Goal: Book appointment/travel/reservation

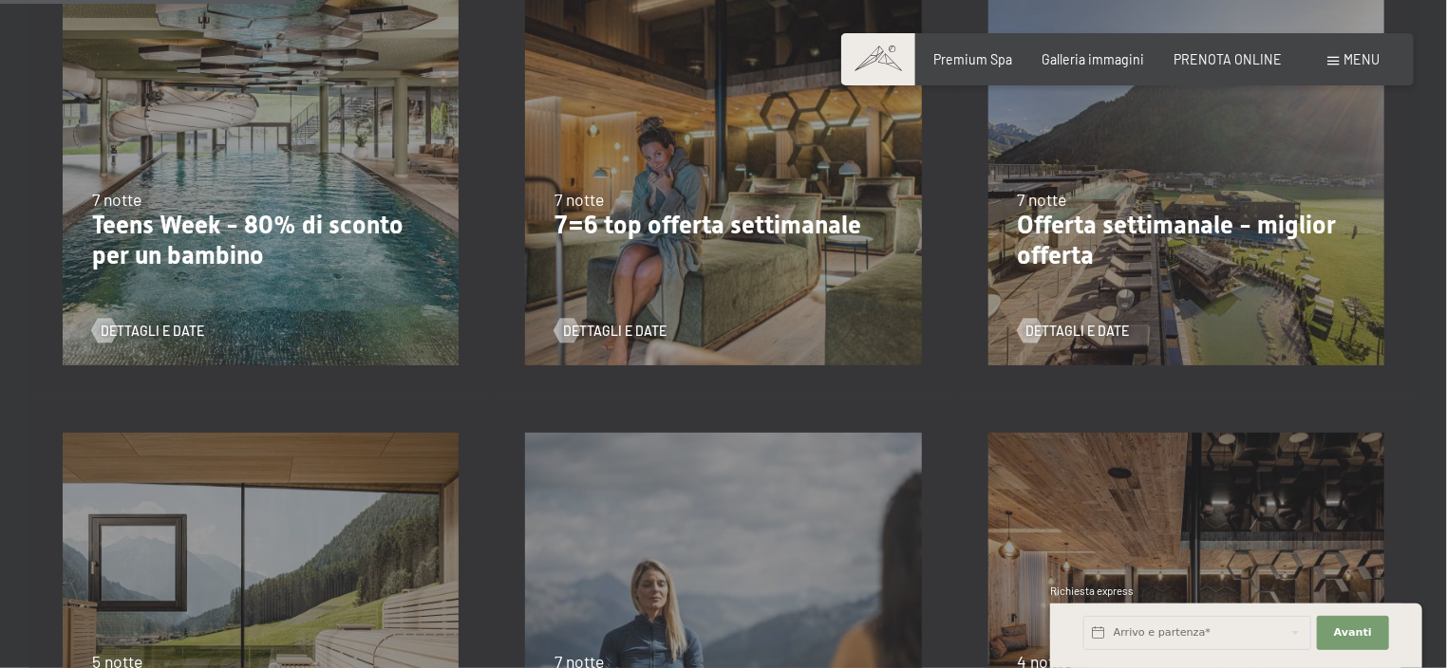
scroll to position [759, 0]
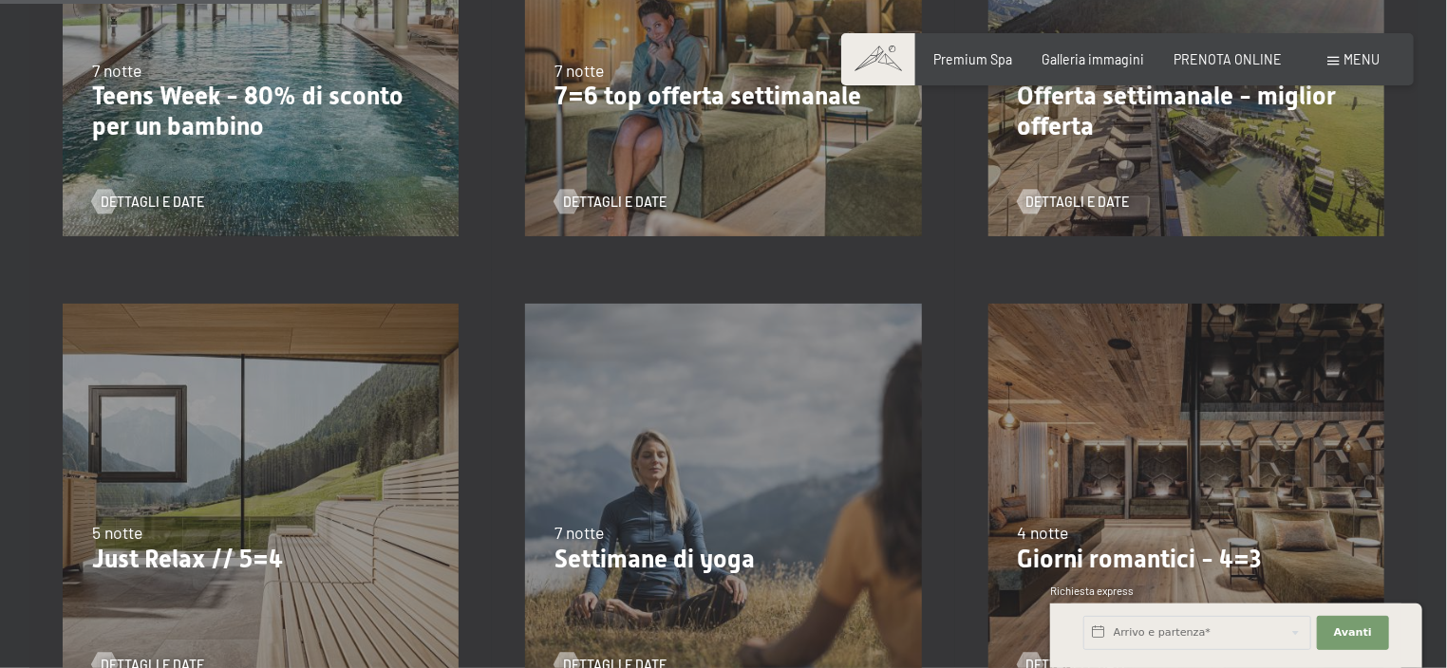
click at [875, 221] on div "5/10/2025-26/10/2025 1/11/2025-21/12/2025 10/1/2026-1/2/2026 7/3/2026-29/3/2026…" at bounding box center [723, 38] width 462 height 462
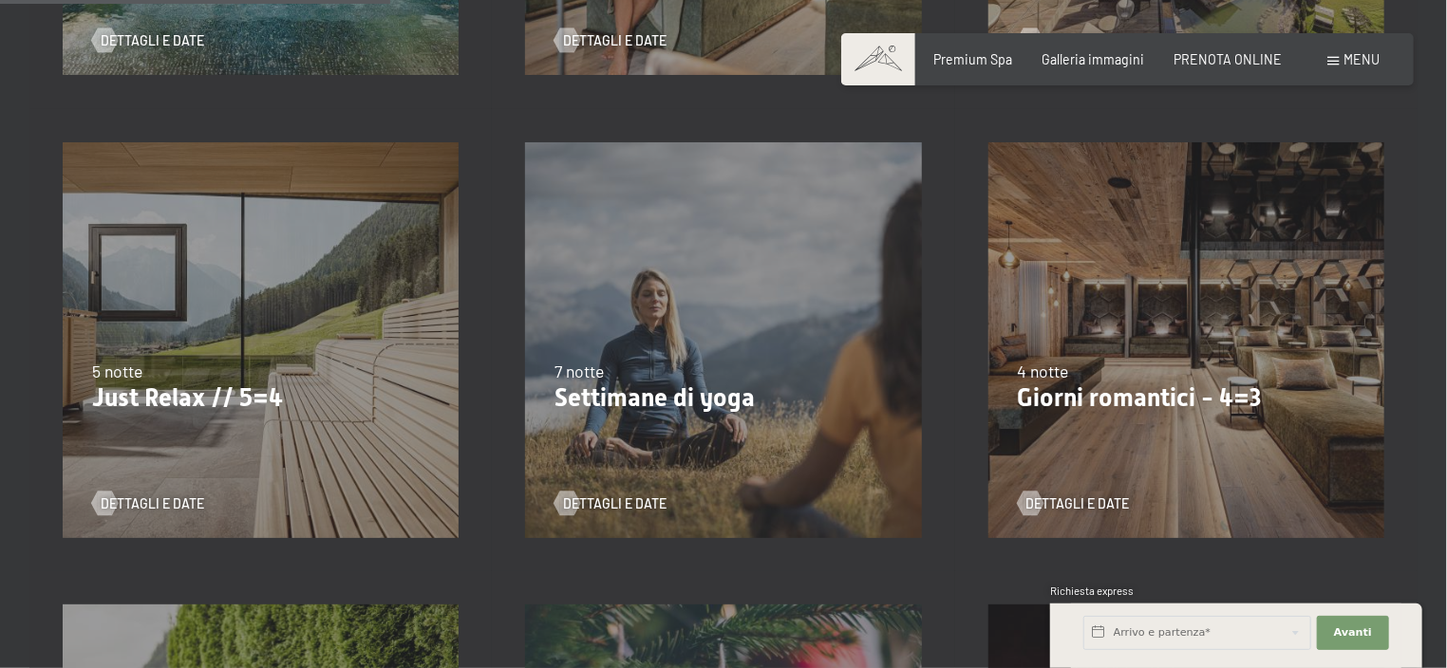
scroll to position [1043, 0]
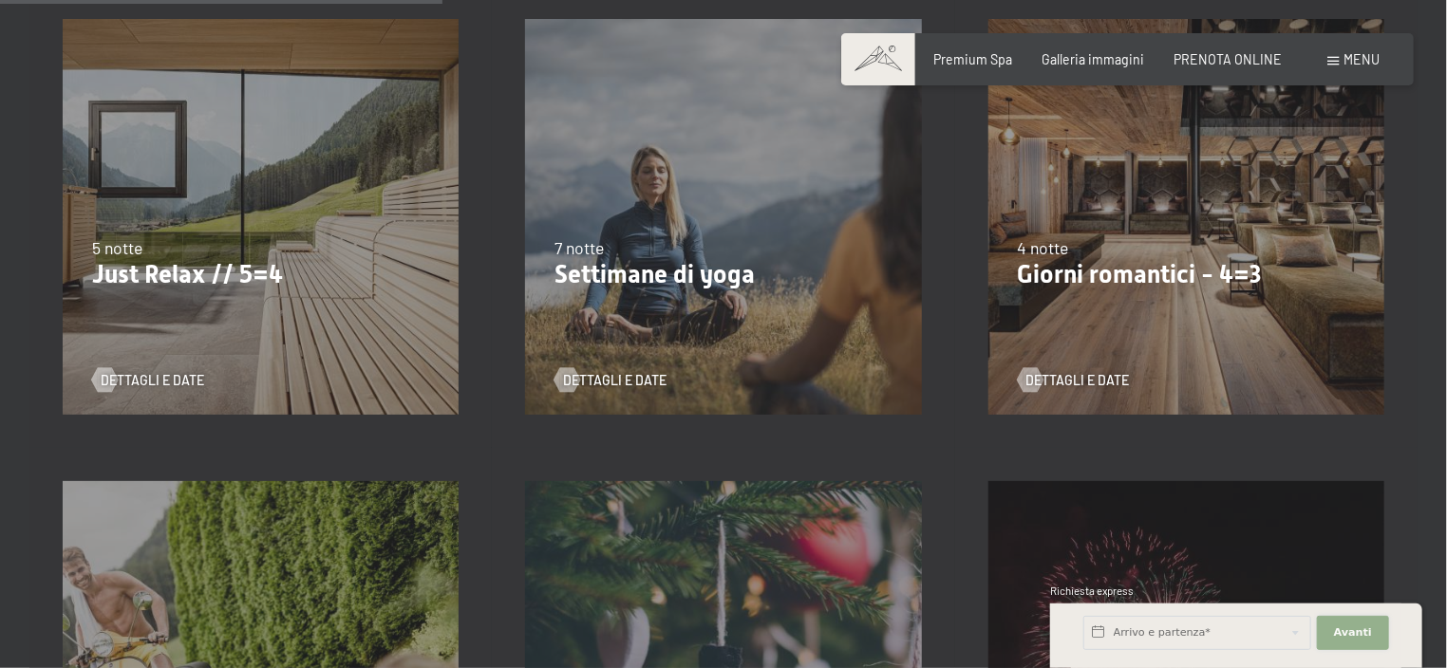
click at [1335, 616] on button "Avanti Nascondere i campi dell'indirizzo" at bounding box center [1353, 633] width 72 height 34
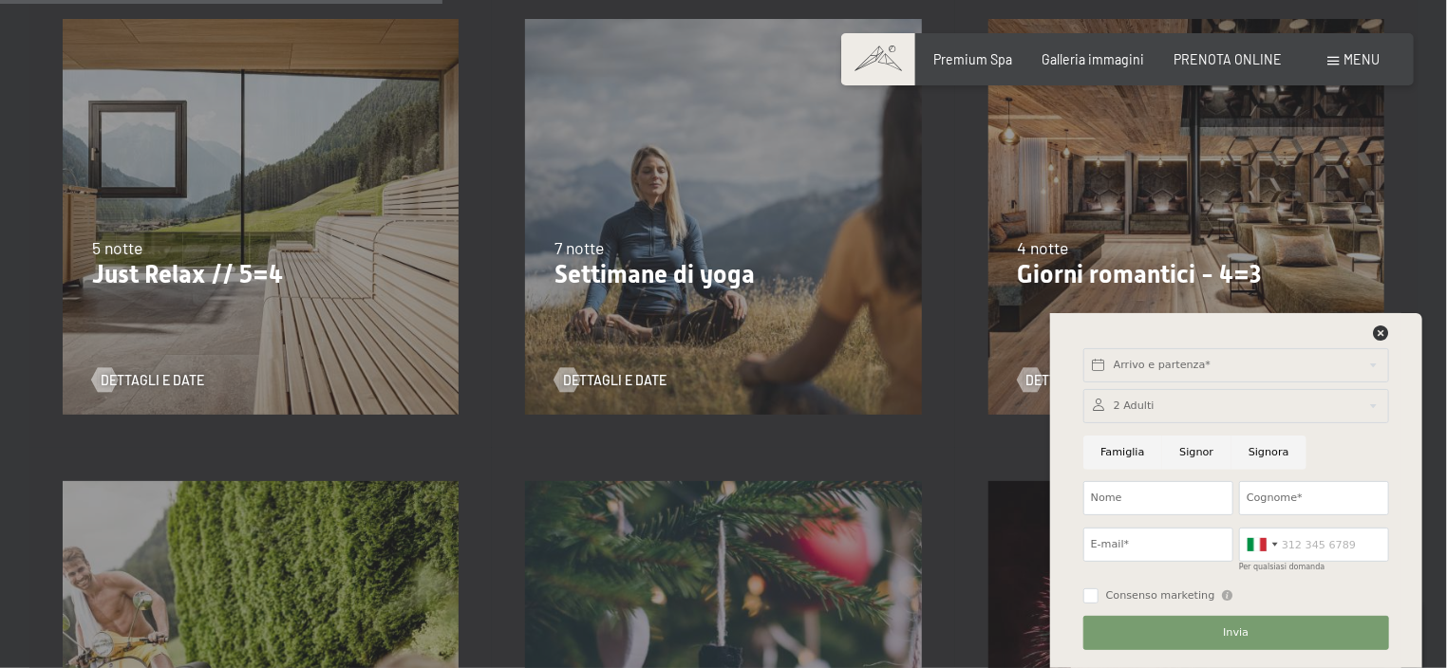
click at [740, 323] on div "2/11/2025-21/12/2025 1/11/2026-20/12/2026 7 notte Settimane di yoga Dettagli e …" at bounding box center [723, 217] width 462 height 462
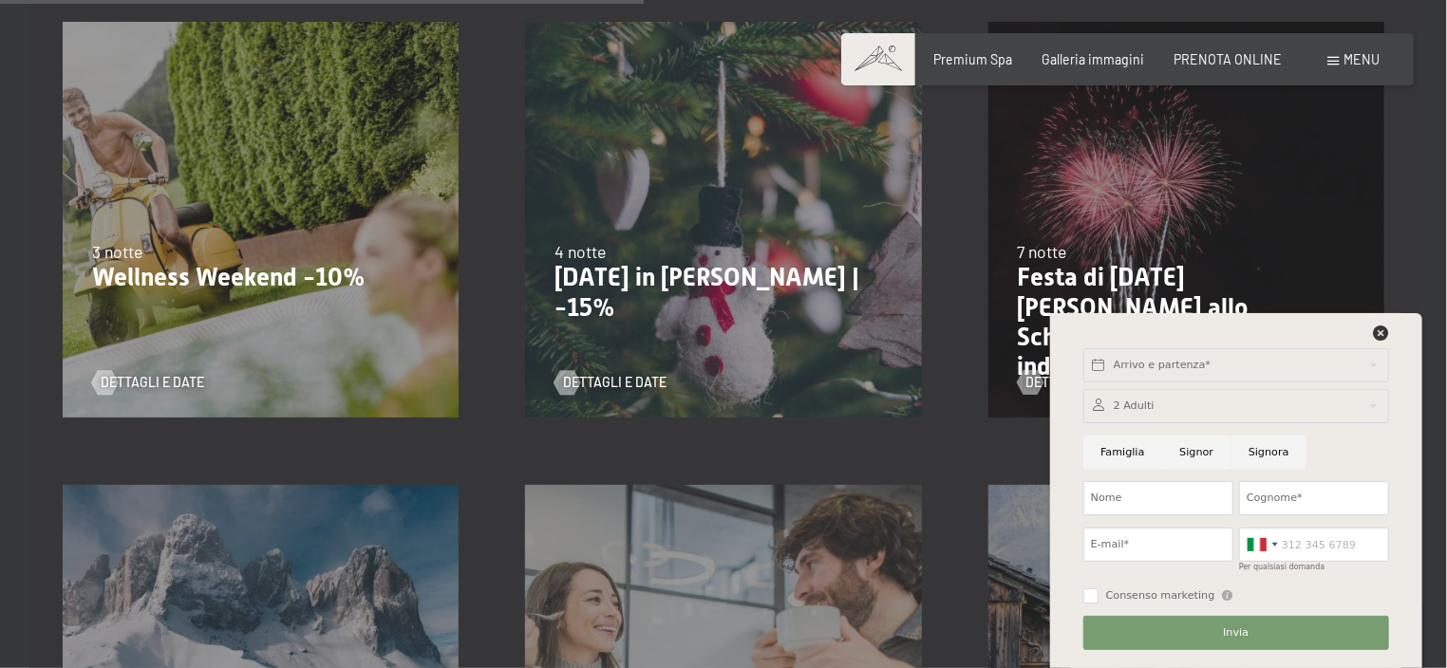
scroll to position [1518, 0]
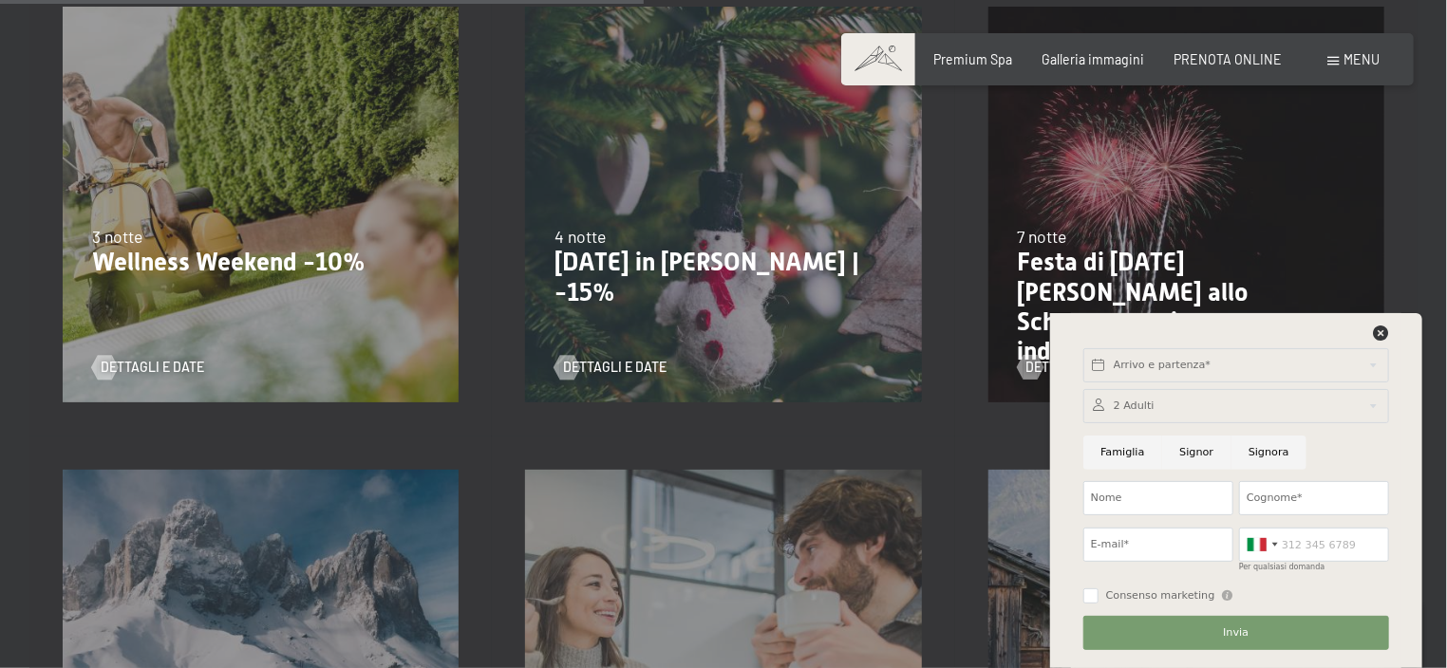
click at [740, 316] on div "22/12/2025-26/12/2025 4 notte Natale in montagna | -15% Dettagli e Date" at bounding box center [723, 204] width 462 height 462
click at [1381, 332] on icon at bounding box center [1381, 333] width 15 height 15
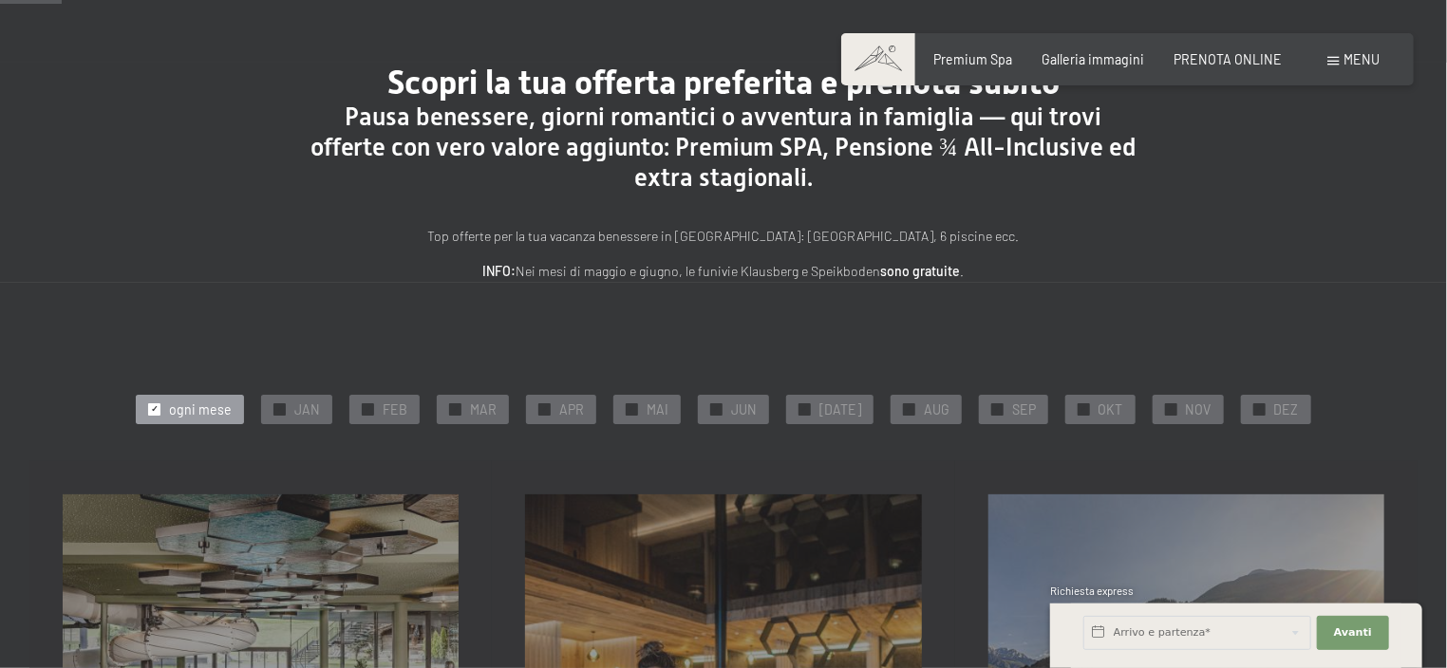
scroll to position [95, 0]
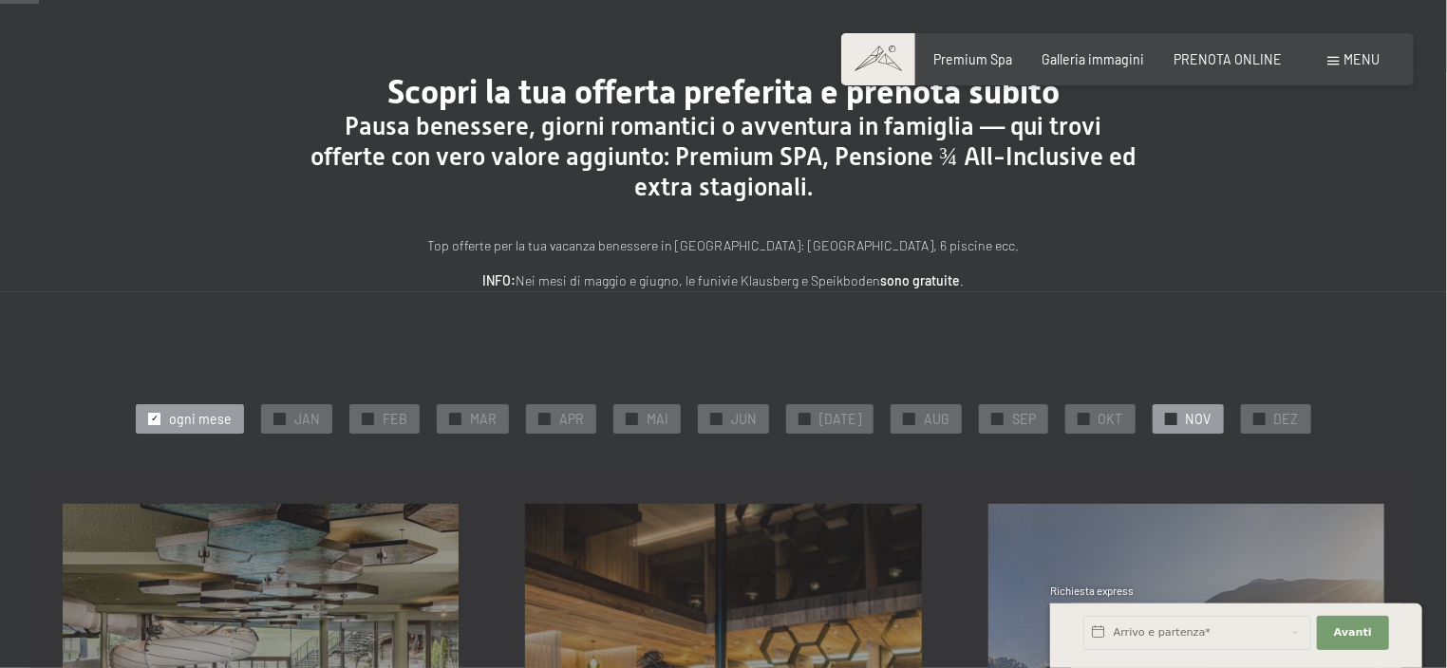
click at [1186, 411] on span "NOV" at bounding box center [1199, 419] width 26 height 19
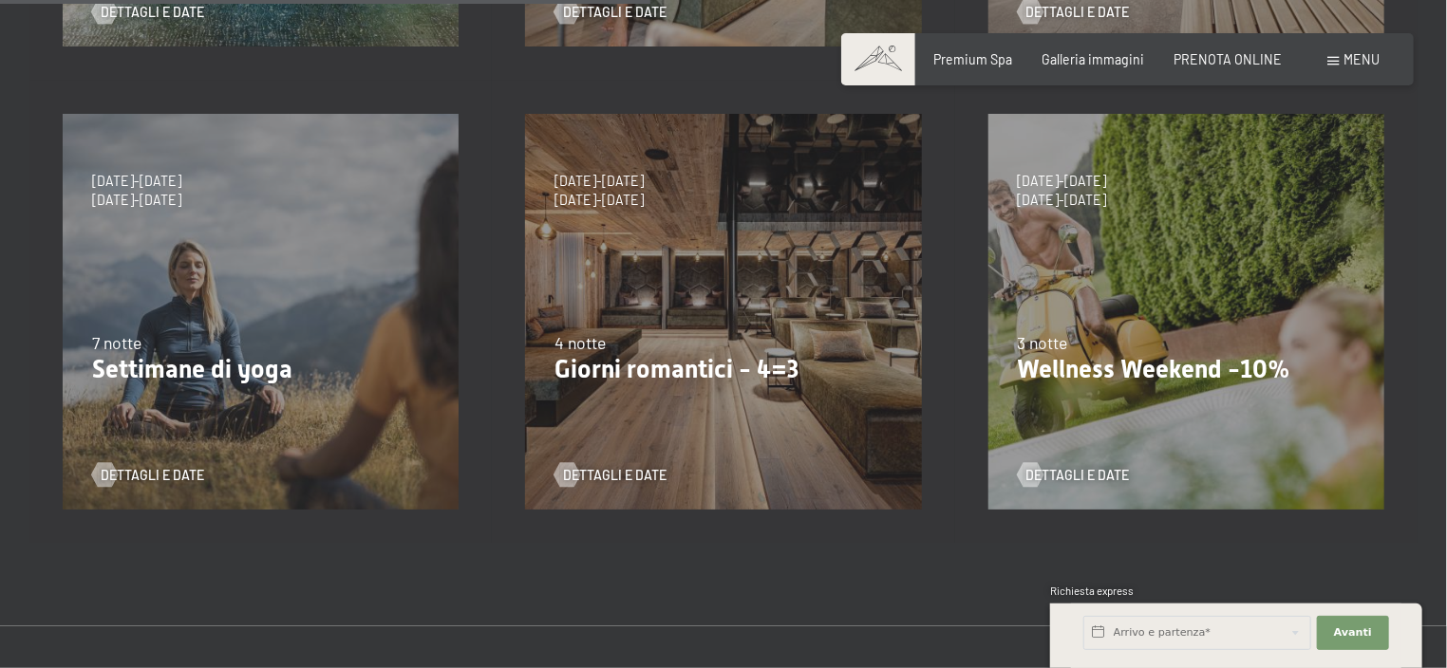
scroll to position [949, 0]
click at [628, 471] on span "Dettagli e Date" at bounding box center [633, 474] width 103 height 19
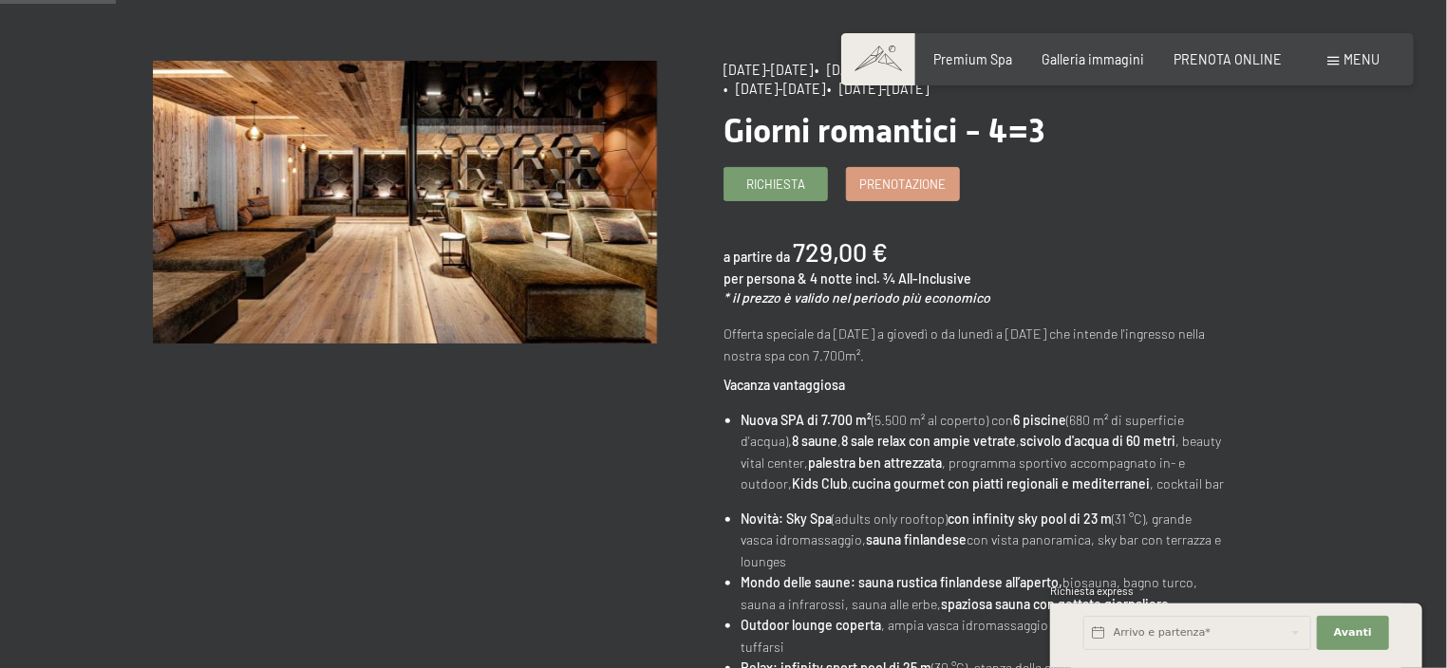
scroll to position [95, 0]
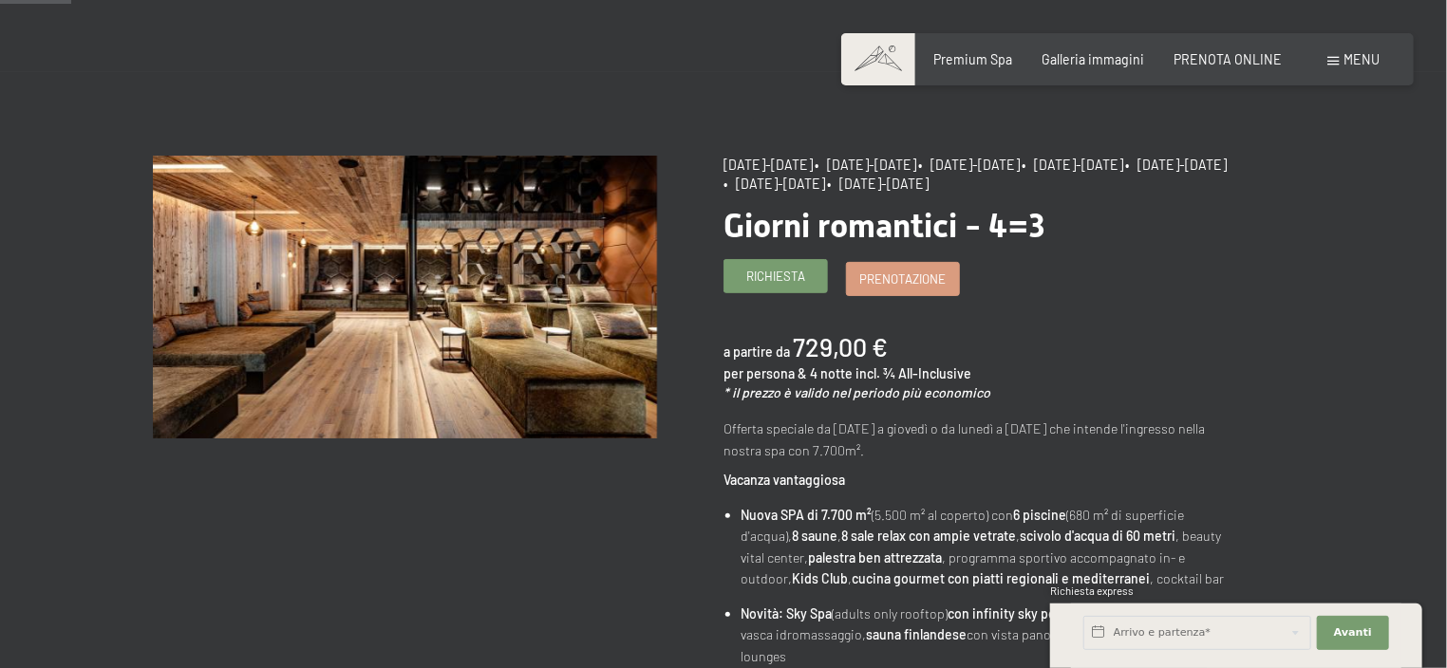
click at [759, 275] on span "Richiesta" at bounding box center [775, 276] width 59 height 17
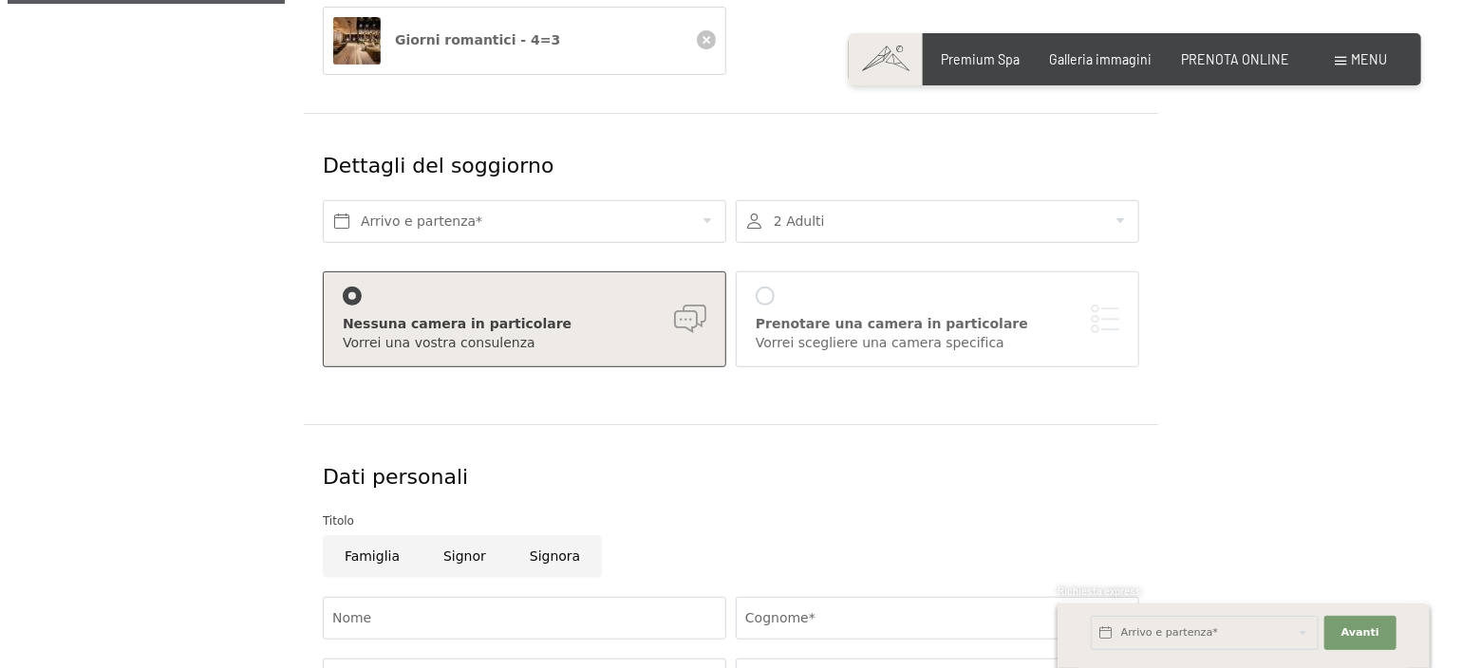
scroll to position [379, 0]
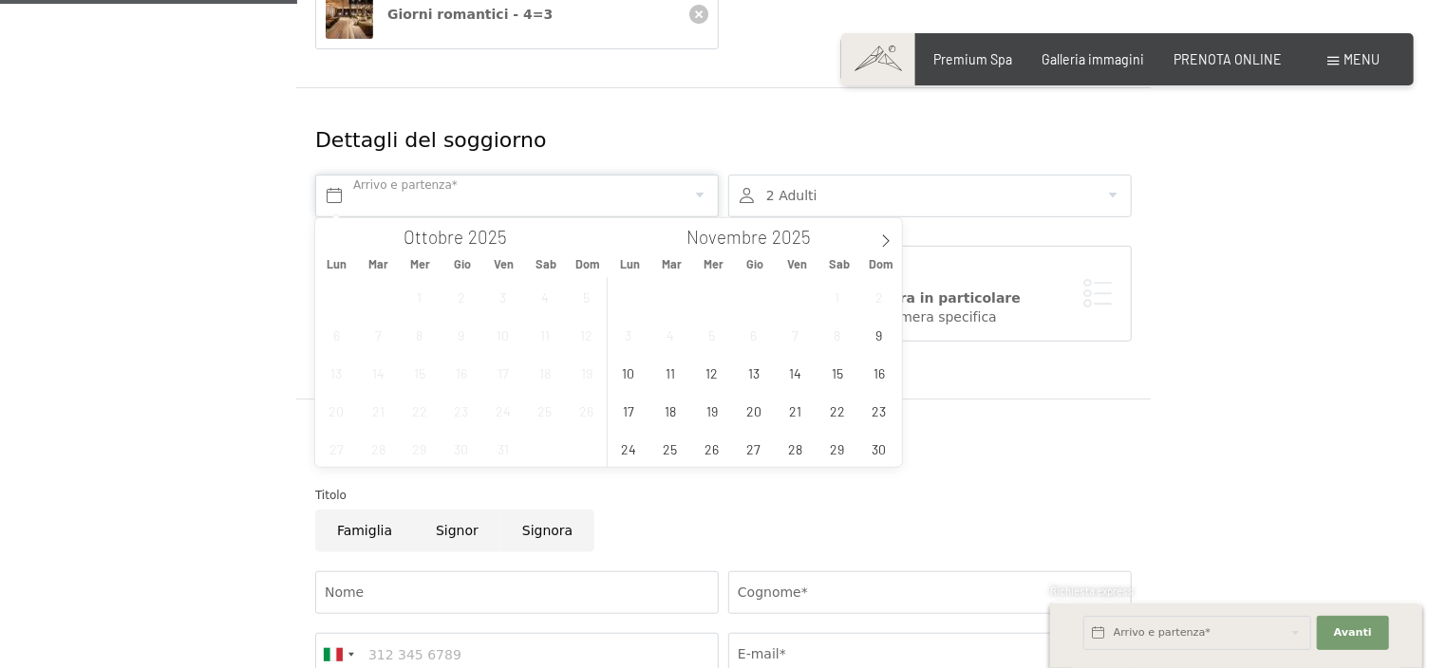
click at [398, 188] on input "text" at bounding box center [516, 196] width 403 height 43
click at [672, 409] on span "18" at bounding box center [670, 410] width 37 height 37
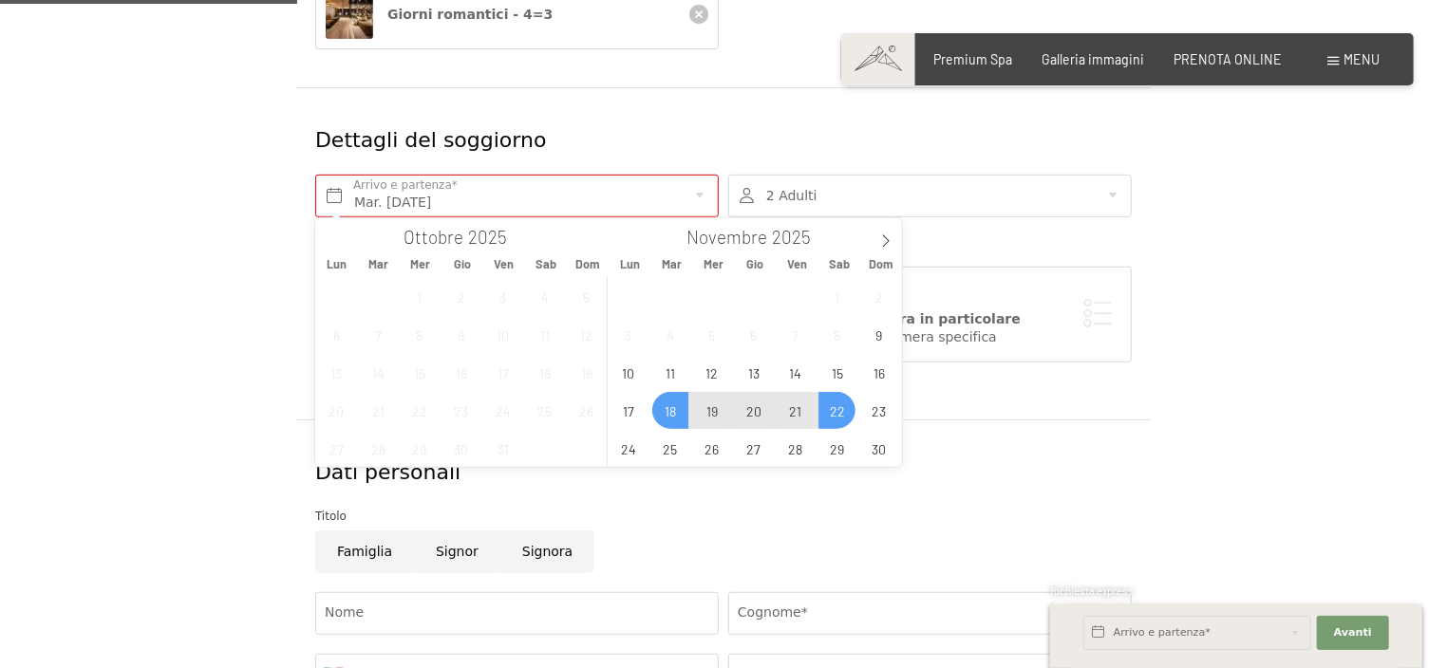
click at [824, 405] on span "22" at bounding box center [836, 410] width 37 height 37
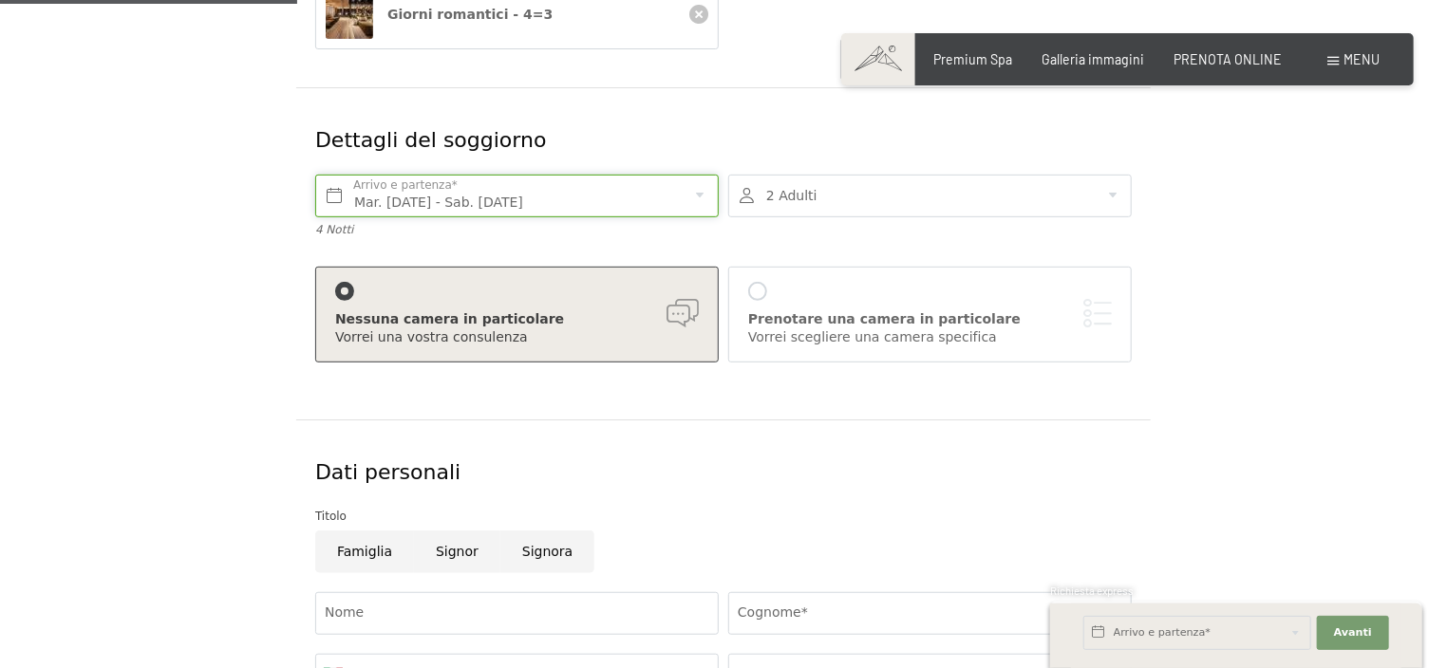
click at [504, 187] on input "Mar. 18/11/2025 - Sab. 22/11/2025" at bounding box center [516, 196] width 403 height 43
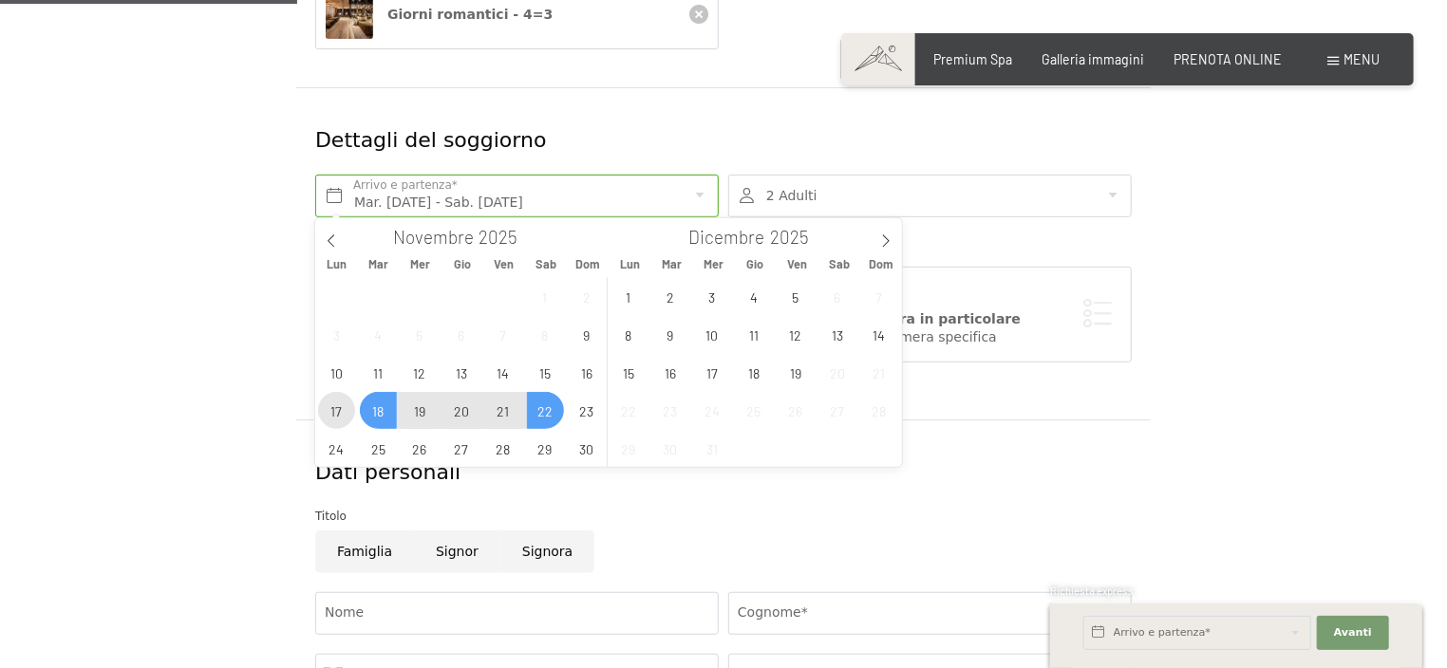
click at [327, 401] on span "17" at bounding box center [336, 410] width 37 height 37
click at [400, 398] on div "27 28 29 30 31 1 2 3 4 5 6 7 8 9 10 11 12 13 14 15 16 17 18 19 20 21 22 23 24 2…" at bounding box center [461, 372] width 292 height 190
click at [368, 406] on span "18" at bounding box center [378, 410] width 37 height 37
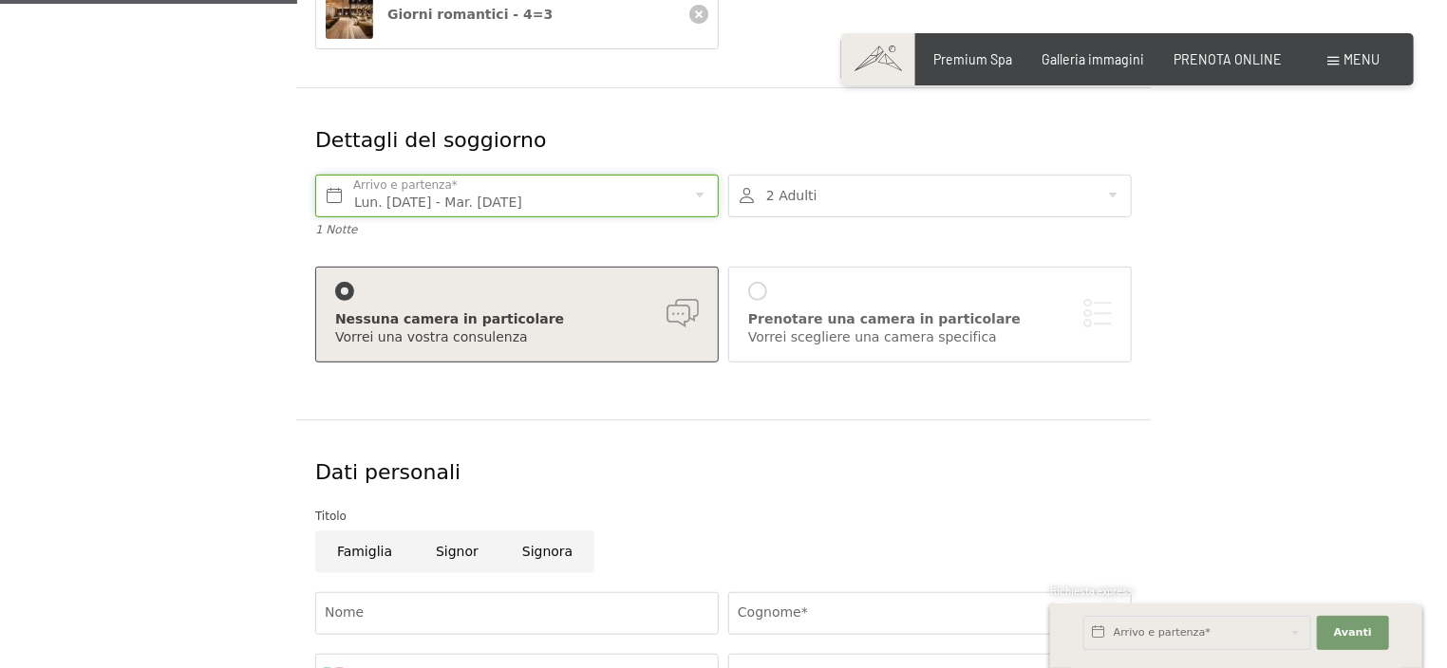
click at [478, 207] on input "Lun. 17/11/2025 - Mar. 18/11/2025" at bounding box center [516, 196] width 403 height 43
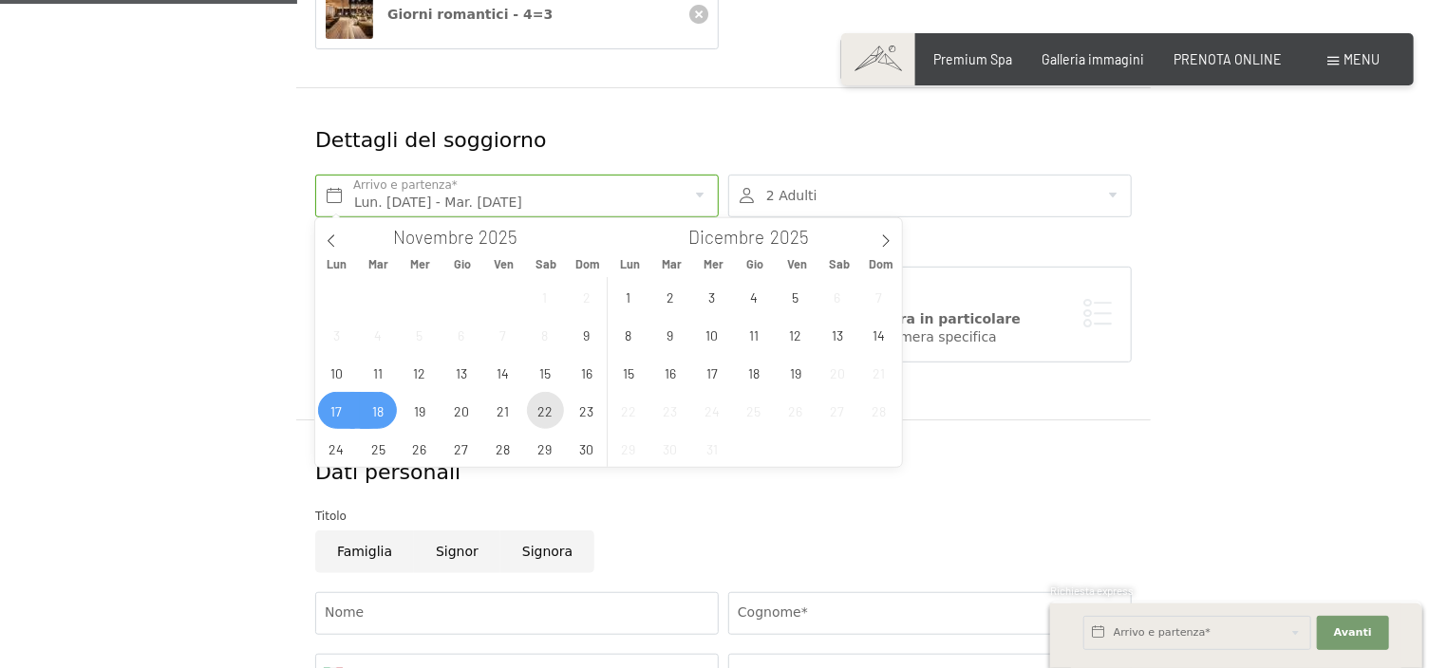
click at [547, 405] on span "22" at bounding box center [545, 410] width 37 height 37
click at [379, 402] on span "18" at bounding box center [378, 410] width 37 height 37
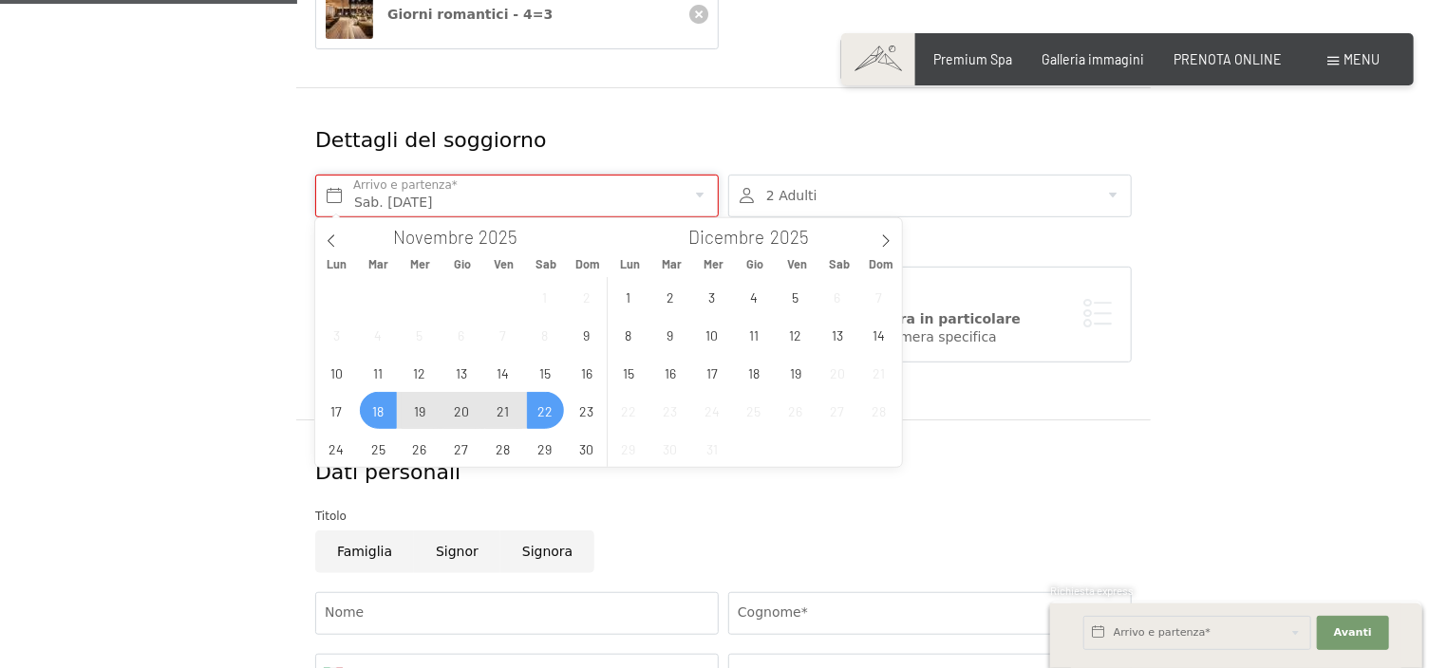
type input "Mar. 18/11/2025 - Sab. 22/11/2025"
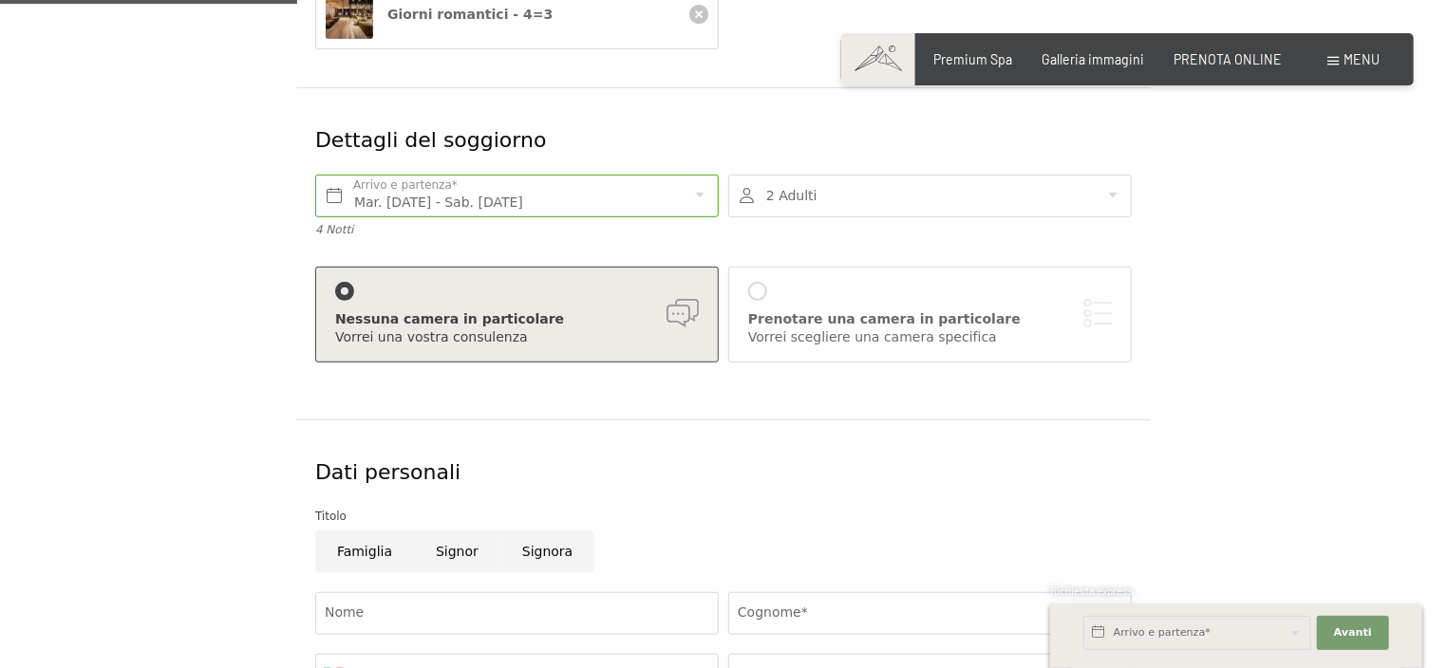
click at [651, 303] on div "Nessuna camera in particolare Vorrei una vostra consulenza" at bounding box center [517, 315] width 364 height 66
click at [436, 322] on div "Nessuna camera in particolare" at bounding box center [517, 319] width 364 height 19
click at [751, 286] on div at bounding box center [757, 291] width 19 height 19
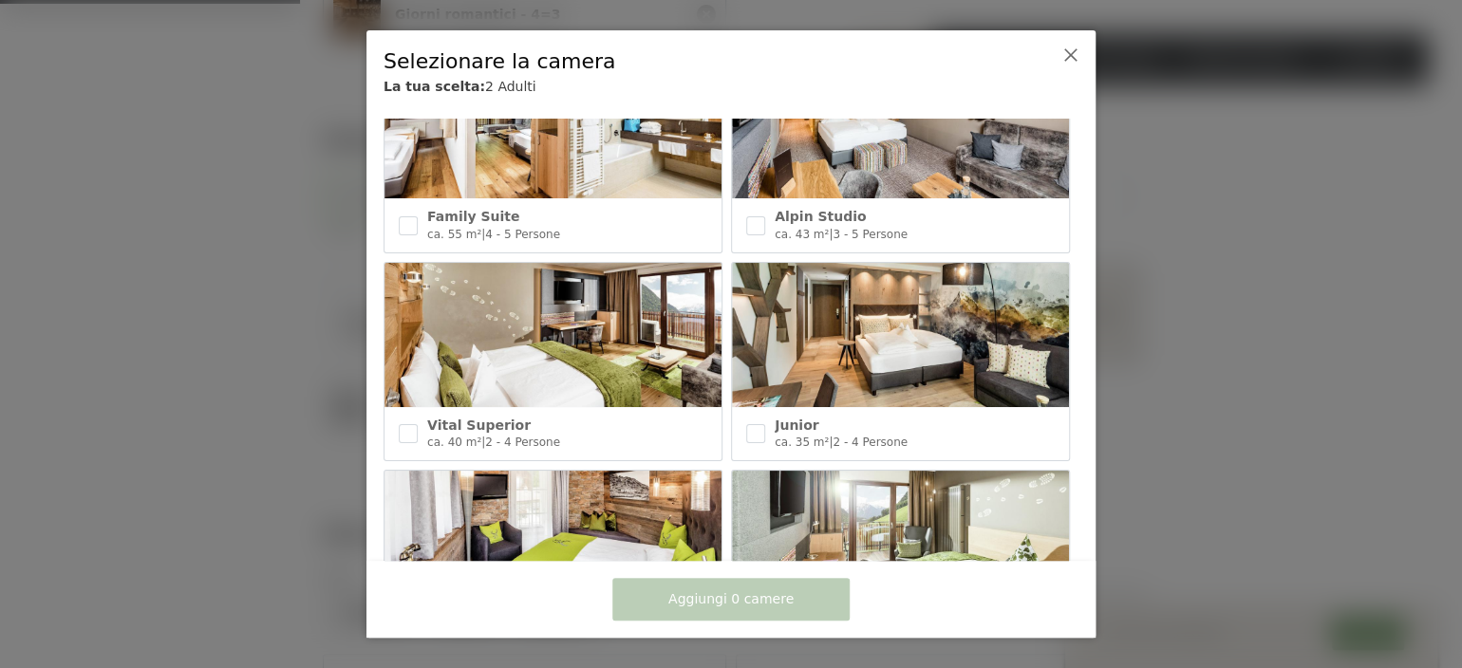
scroll to position [672, 0]
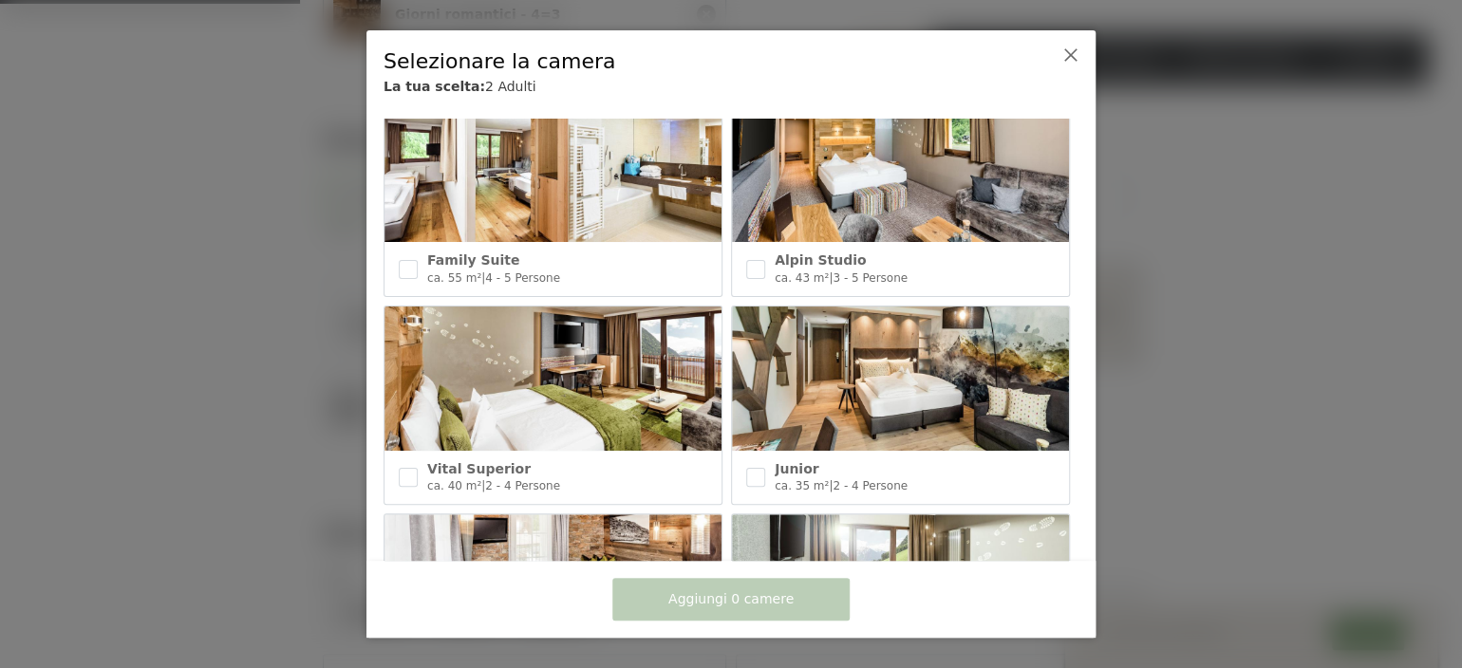
click at [892, 380] on img at bounding box center [900, 379] width 337 height 144
checkbox input "true"
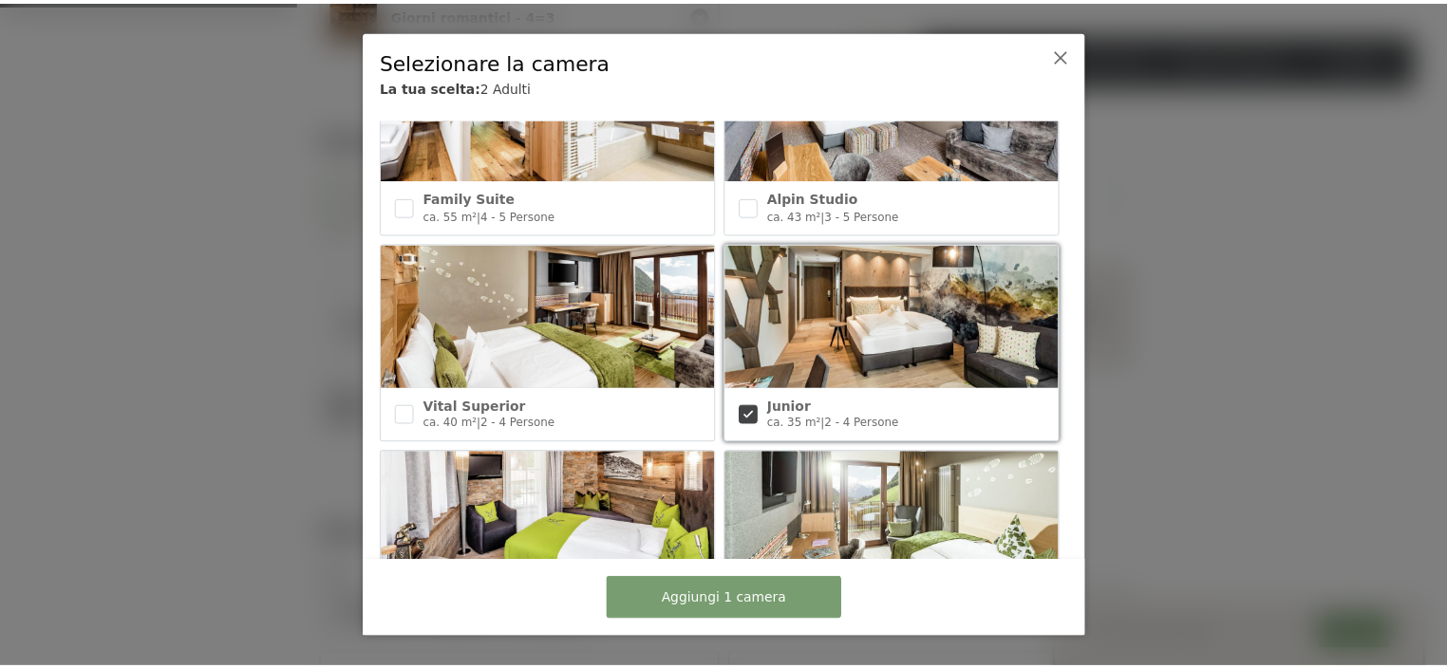
scroll to position [767, 0]
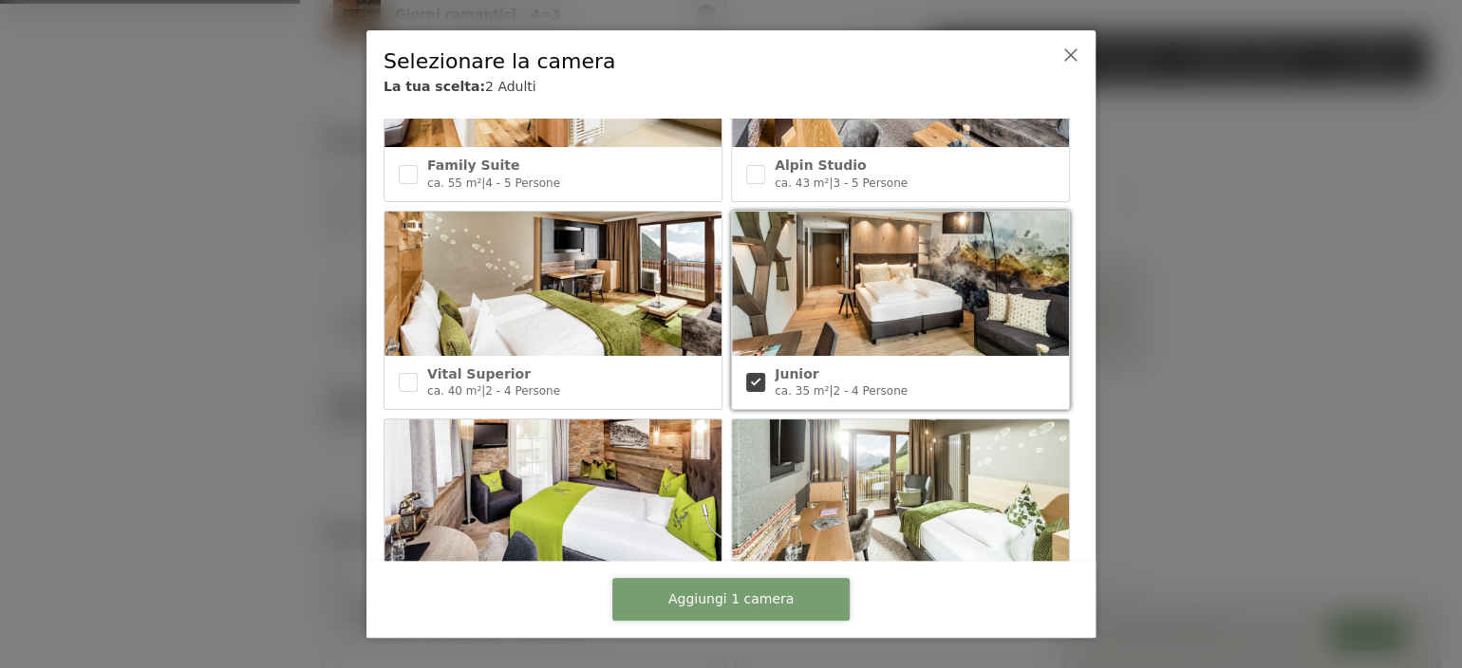
click at [726, 598] on span "Aggiungi 1 camera" at bounding box center [730, 599] width 125 height 19
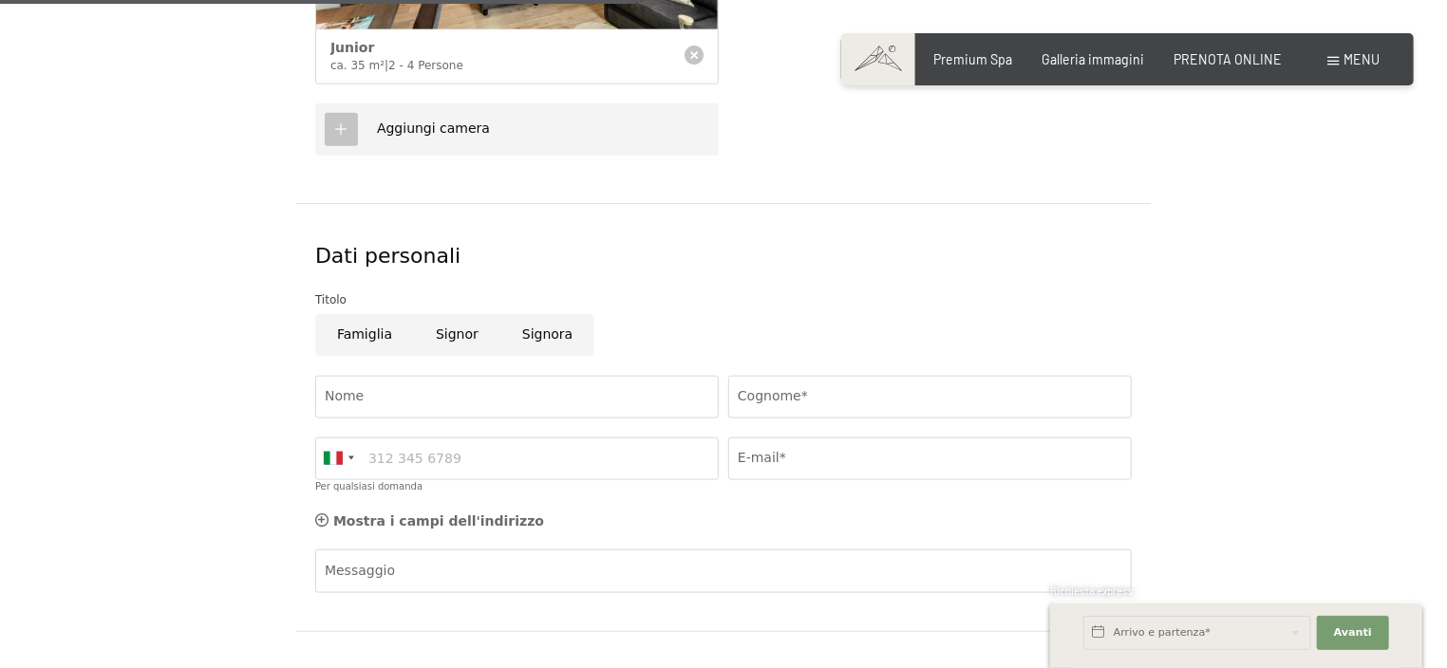
scroll to position [1043, 0]
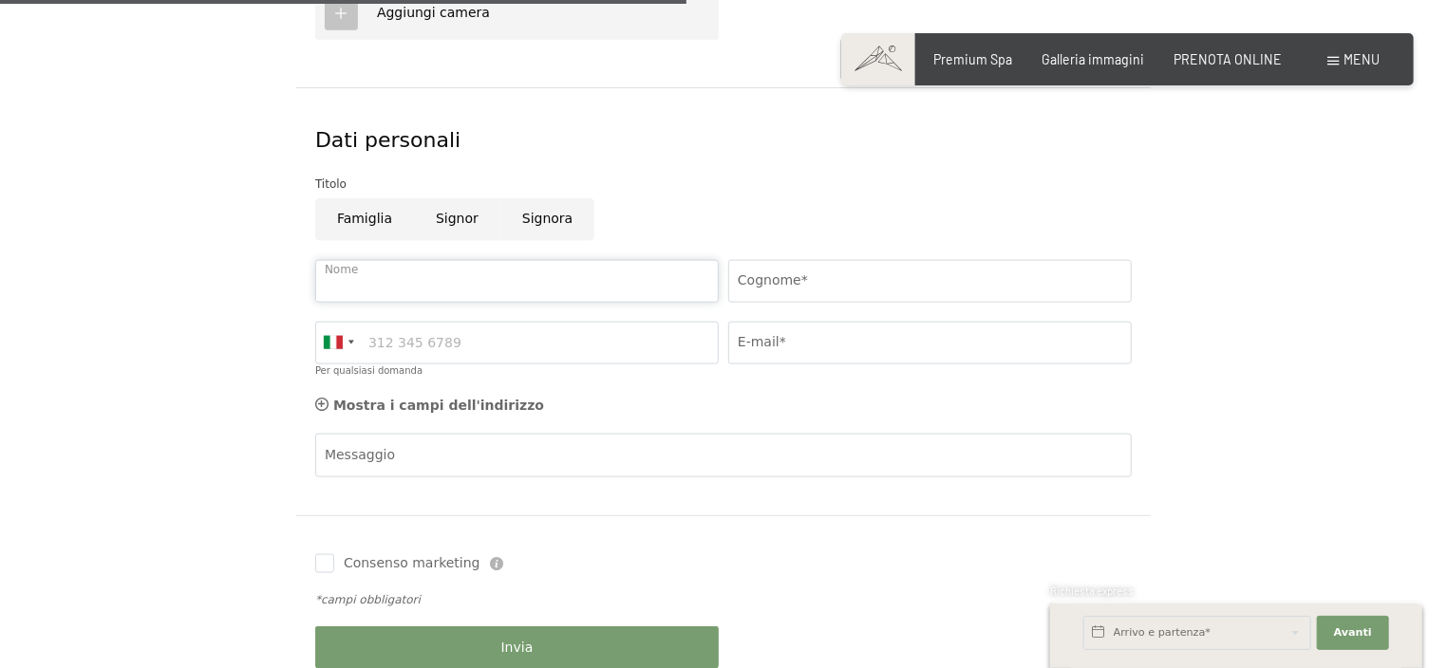
click at [428, 283] on input "Nome" at bounding box center [516, 281] width 403 height 43
type input "stefano"
type input "sacchi"
type input "3420889865"
type input "sacchi.stefano@gmail.com"
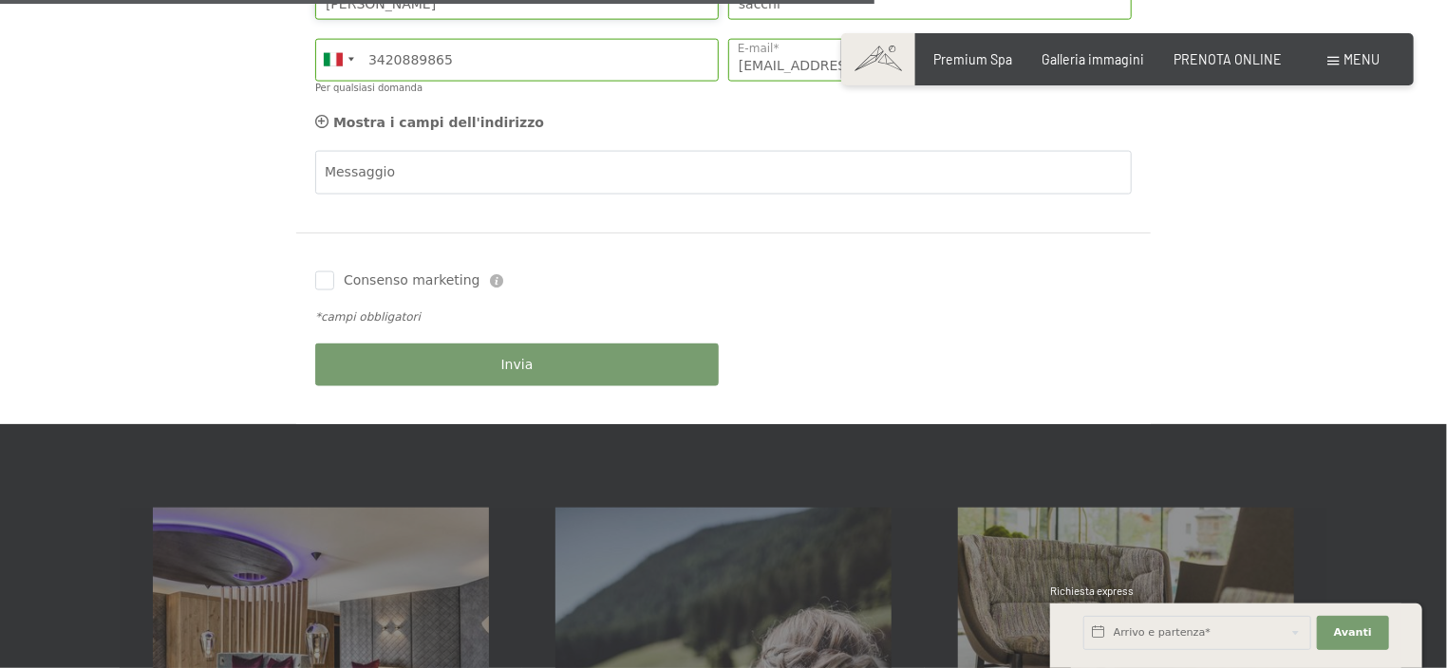
scroll to position [1329, 0]
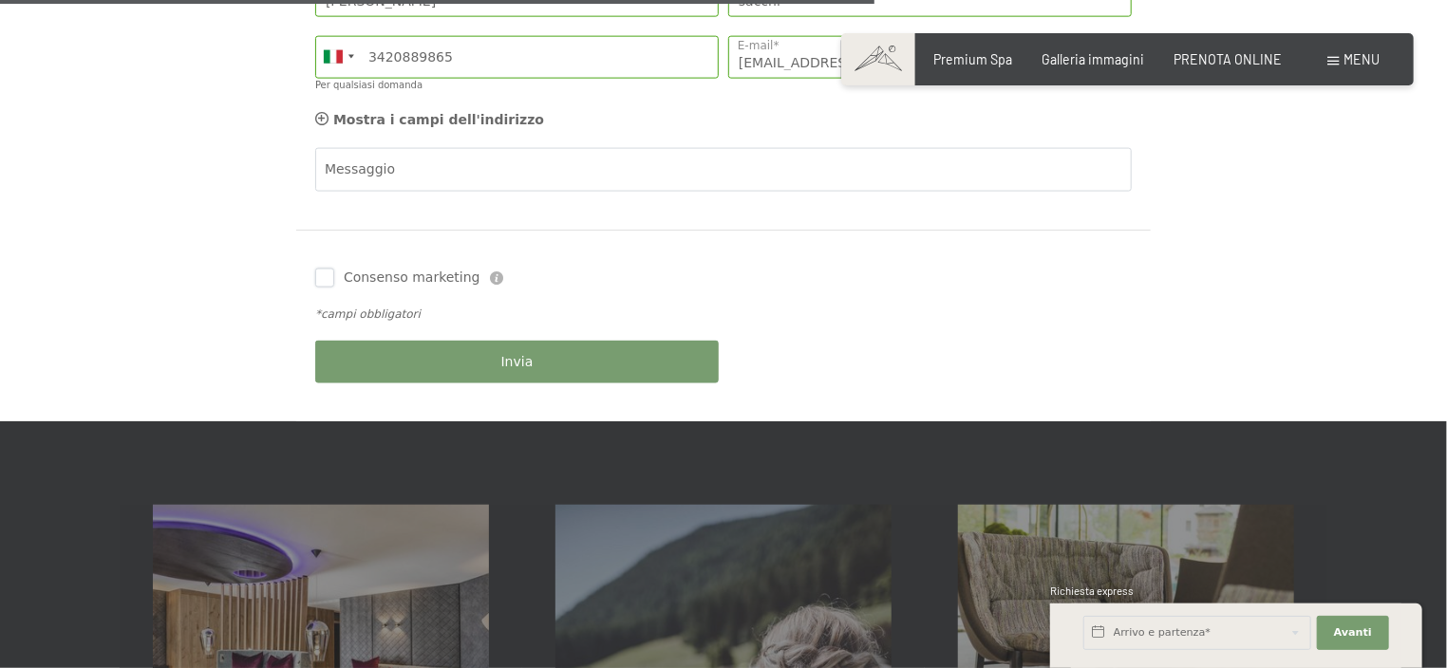
click at [323, 275] on input "Consenso marketing" at bounding box center [324, 278] width 19 height 19
checkbox input "true"
click at [497, 350] on button "Invia" at bounding box center [516, 362] width 403 height 43
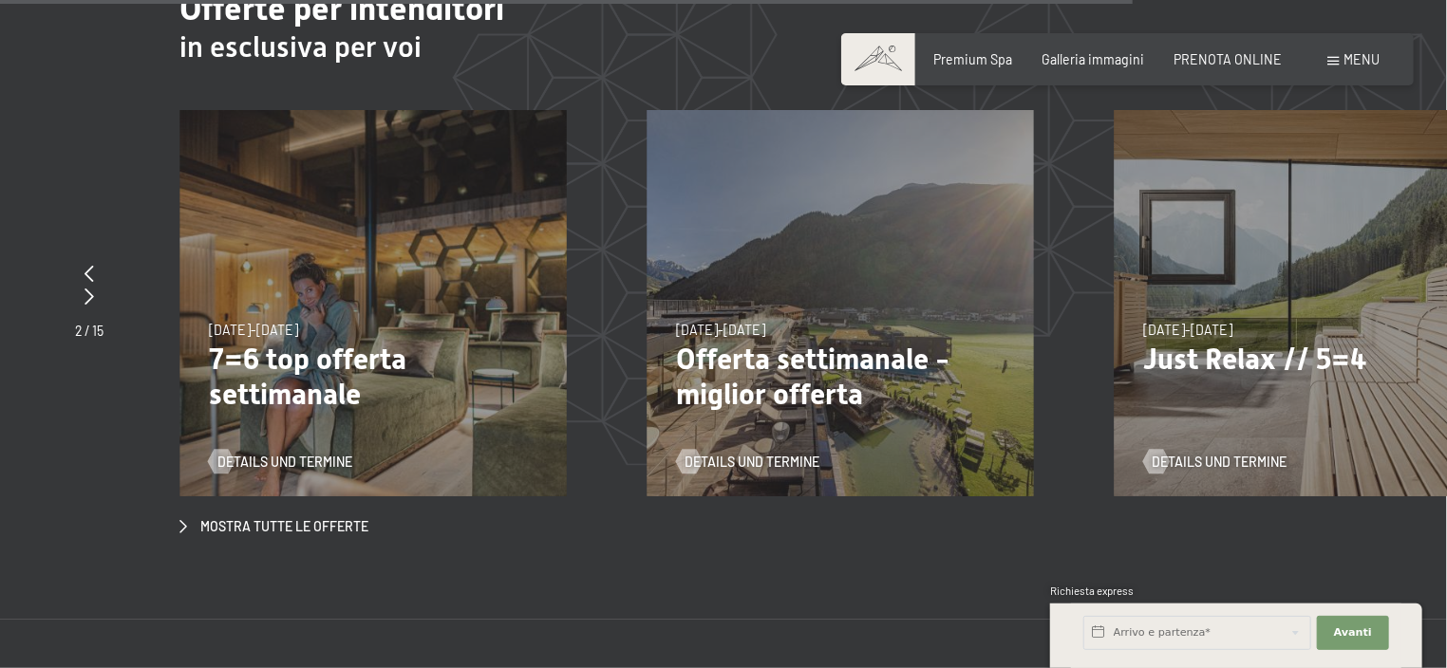
scroll to position [7498, 0]
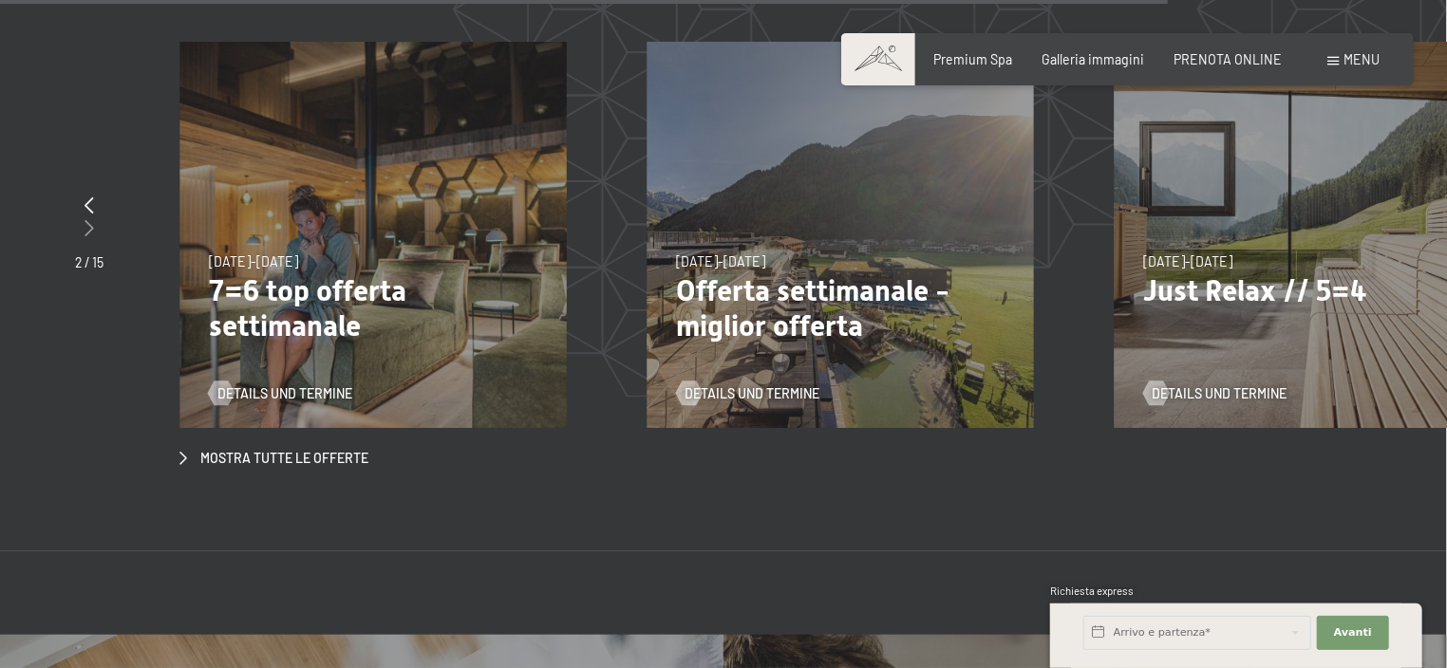
click at [89, 219] on icon at bounding box center [88, 227] width 9 height 17
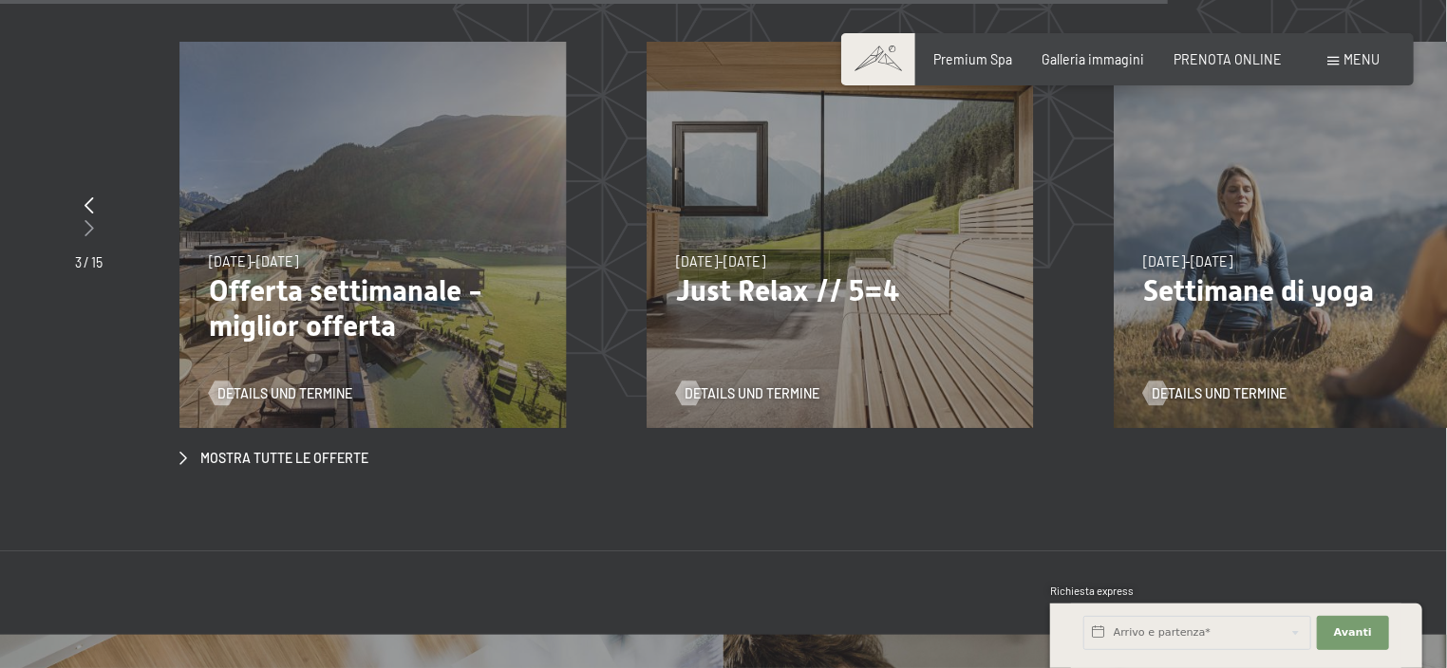
click at [89, 219] on icon at bounding box center [88, 227] width 9 height 17
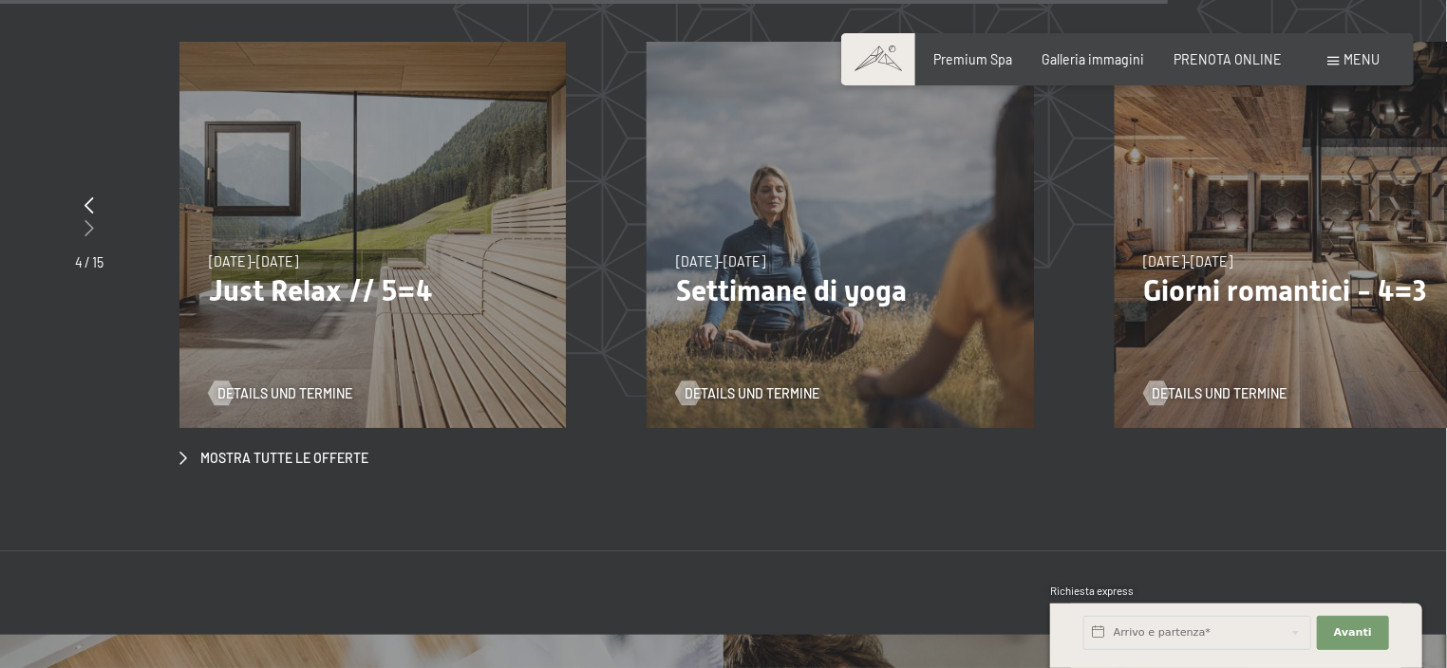
click at [89, 219] on icon at bounding box center [88, 227] width 9 height 17
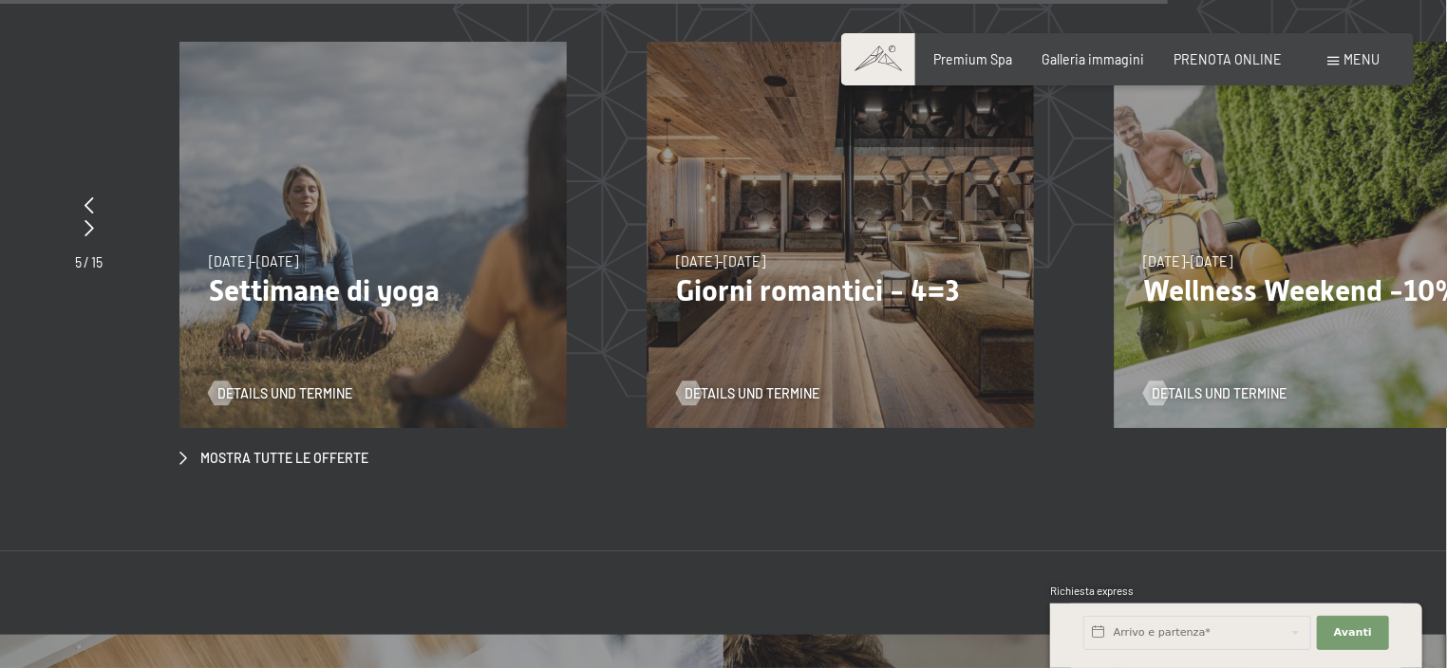
click at [782, 273] on p "Giorni romantici - 4=3" at bounding box center [840, 290] width 328 height 35
click at [755, 384] on span "Details und Termine" at bounding box center [770, 393] width 135 height 19
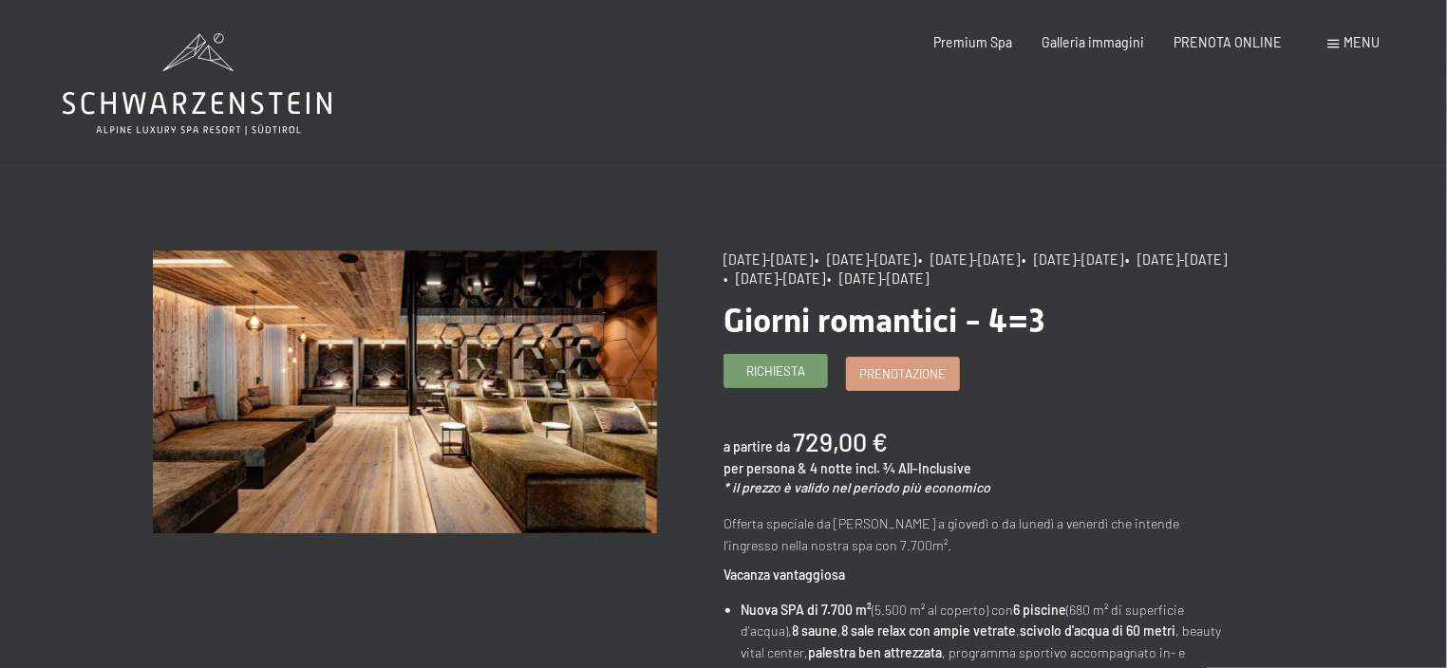
click at [789, 375] on span "Richiesta" at bounding box center [775, 371] width 59 height 17
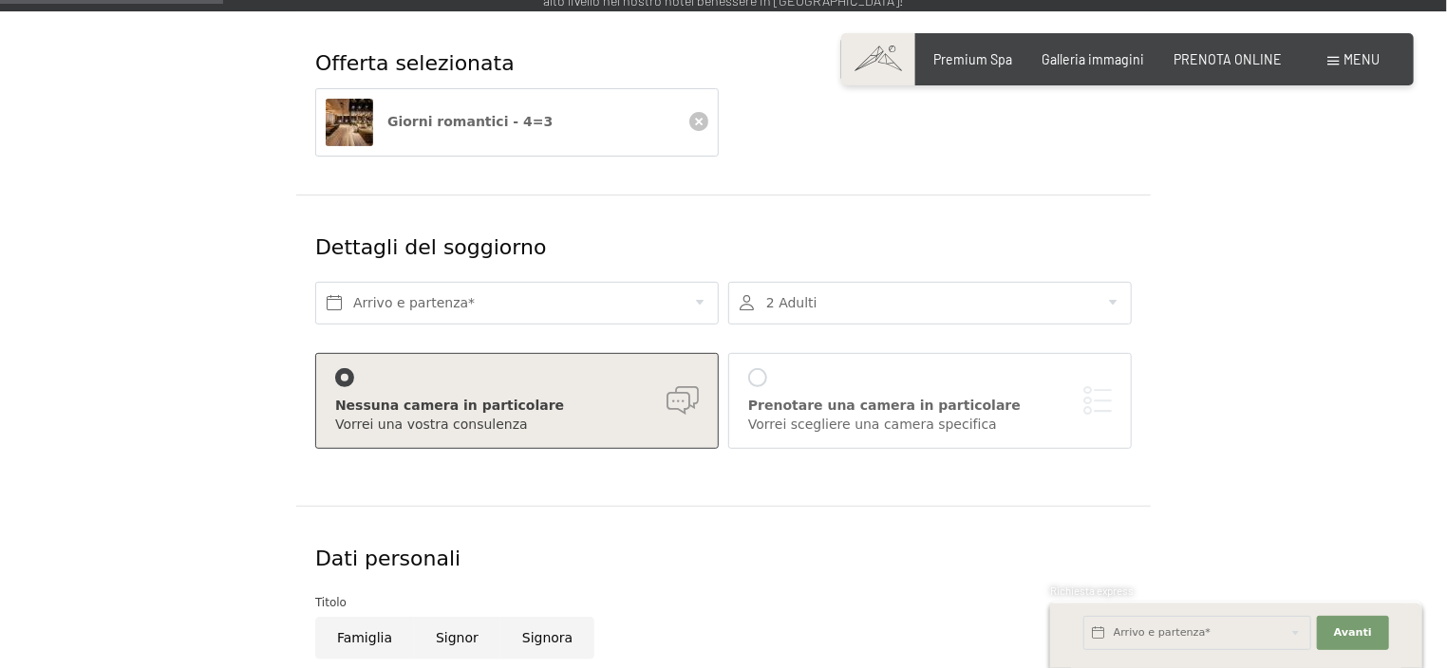
scroll to position [284, 0]
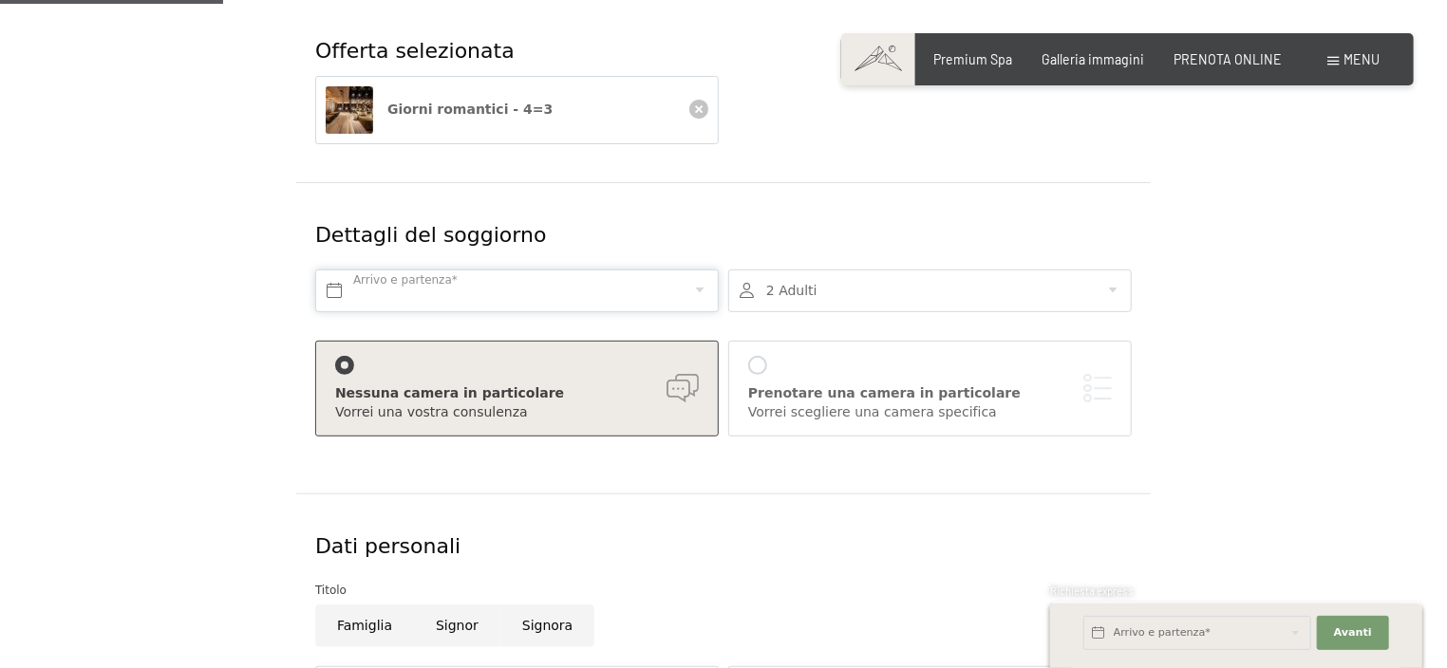
click at [463, 286] on input "text" at bounding box center [516, 291] width 403 height 43
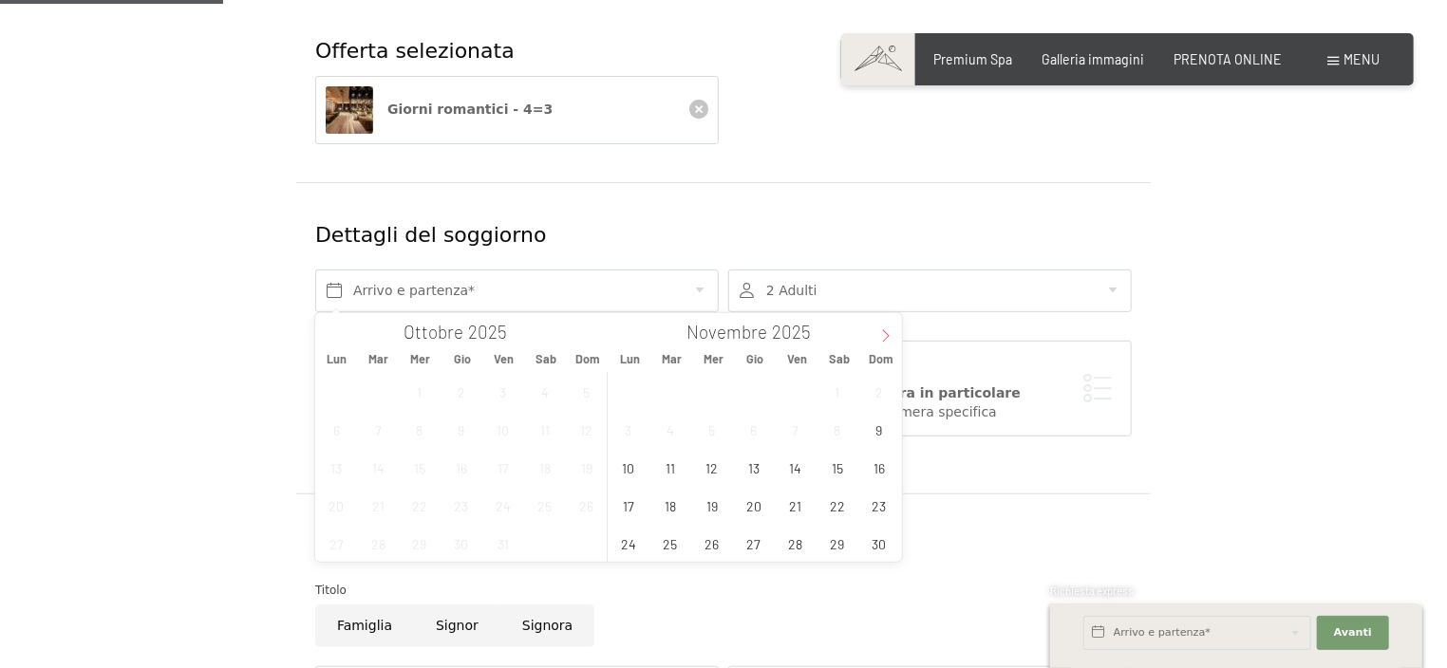
click at [879, 329] on icon at bounding box center [885, 335] width 13 height 13
click at [632, 390] on span "1" at bounding box center [628, 391] width 37 height 37
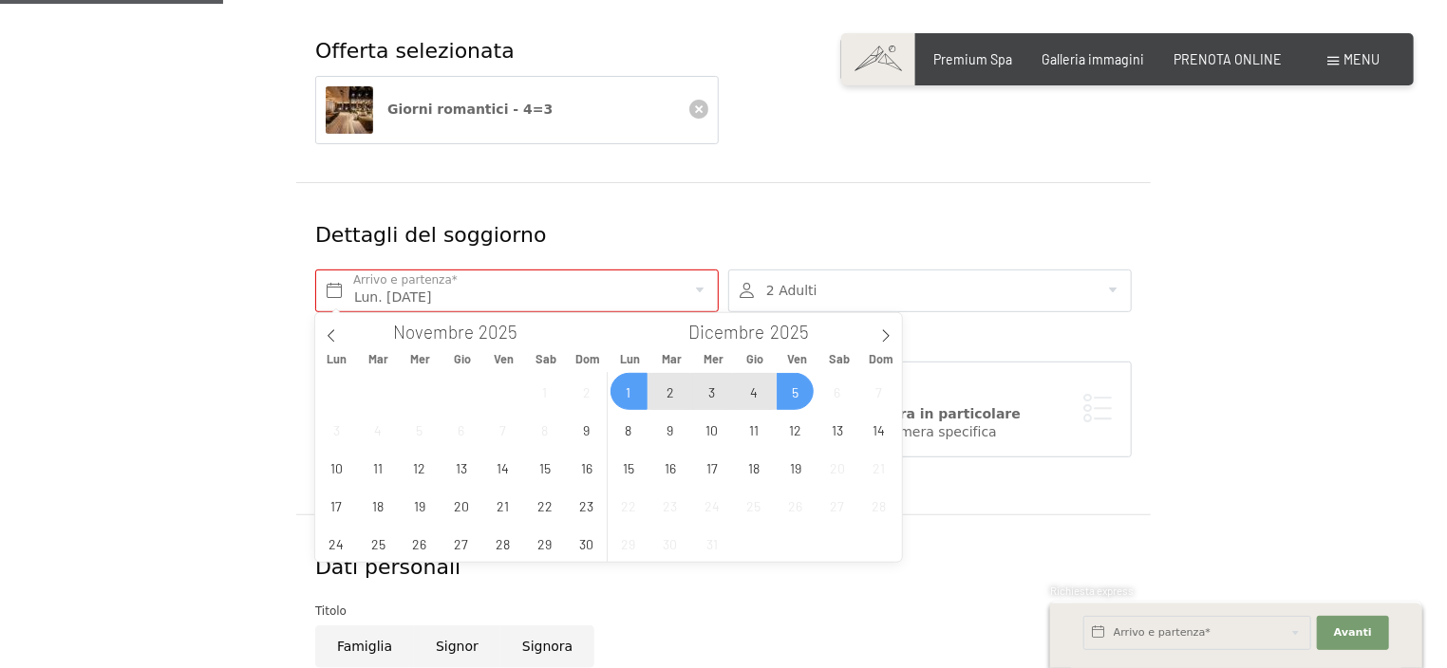
click at [793, 393] on span "5" at bounding box center [795, 391] width 37 height 37
type input "Lun. 01/12/2025 - Ven. 05/12/2025"
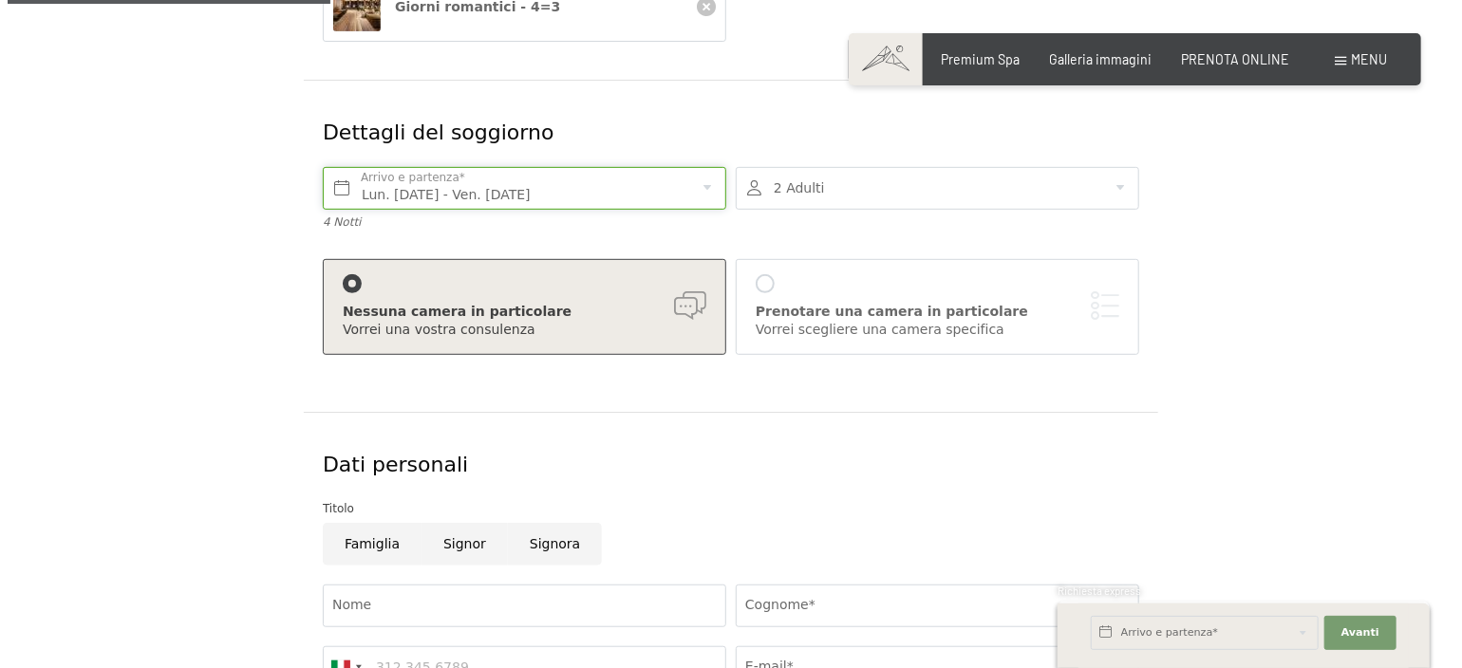
scroll to position [475, 0]
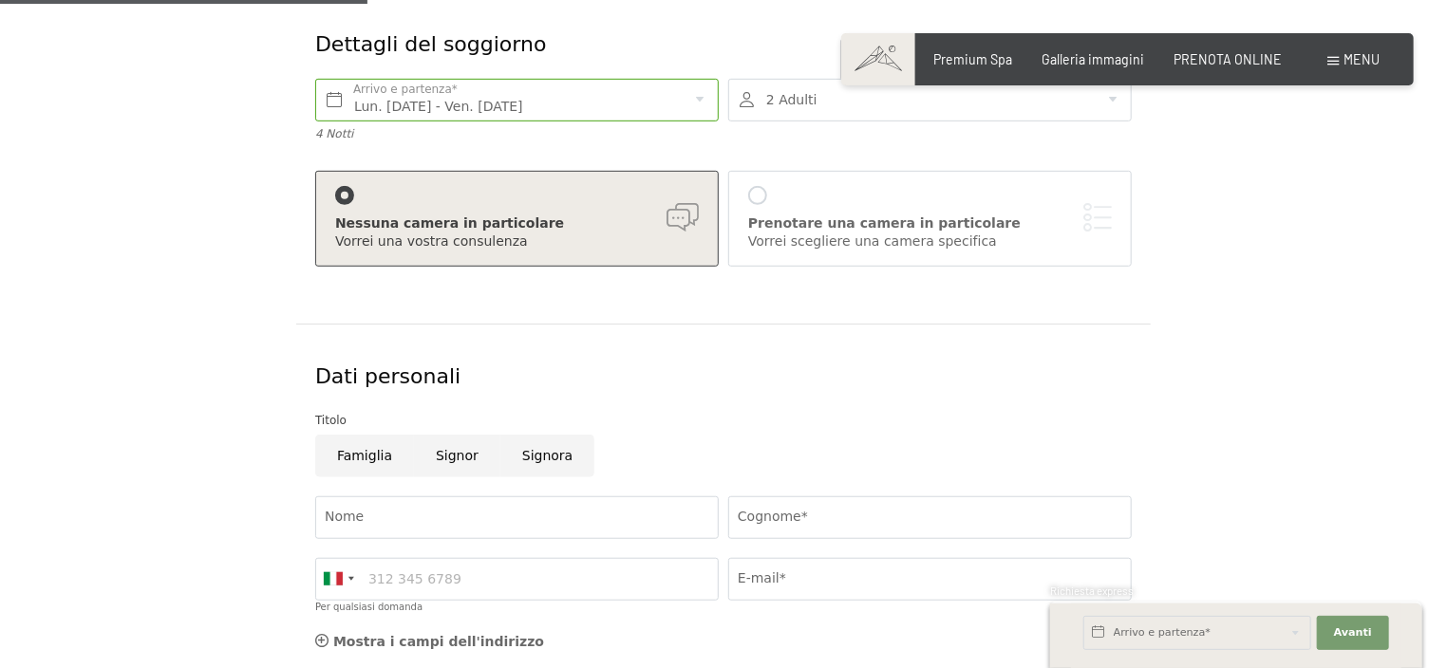
click at [1005, 224] on div "Prenotare una camera in particolare" at bounding box center [930, 224] width 364 height 19
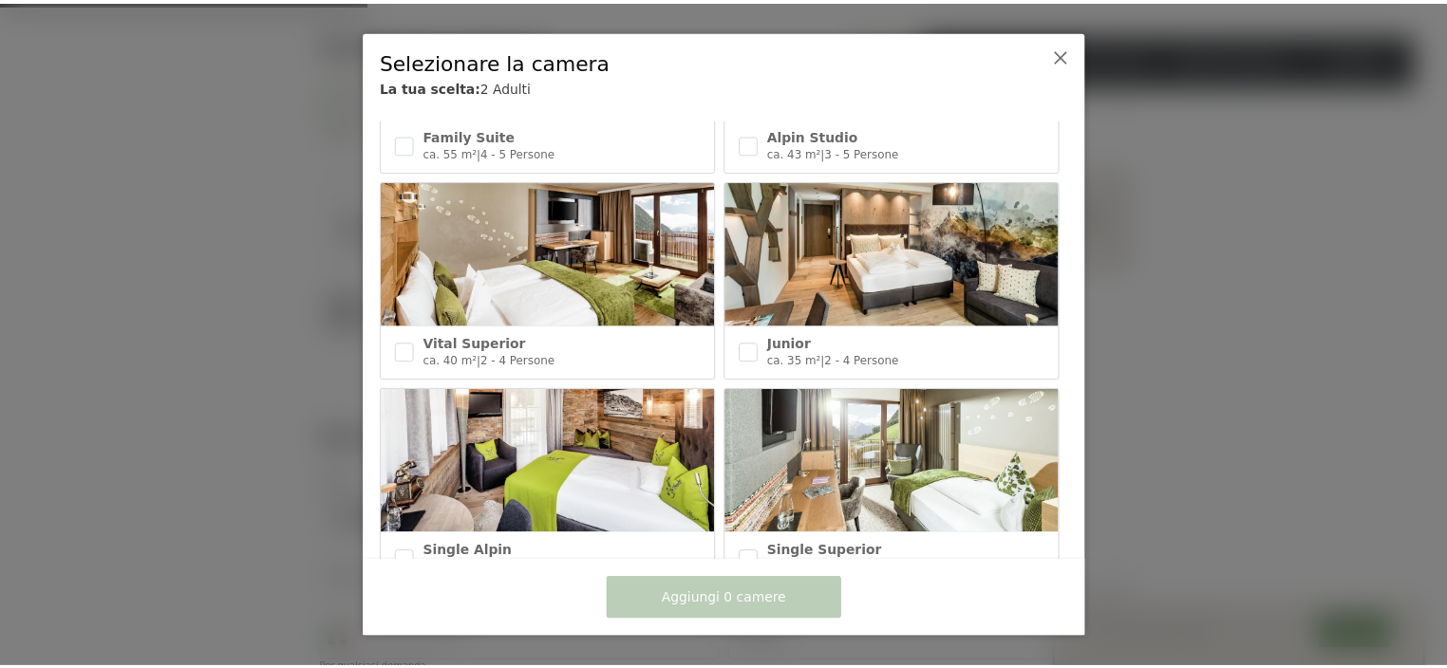
scroll to position [759, 0]
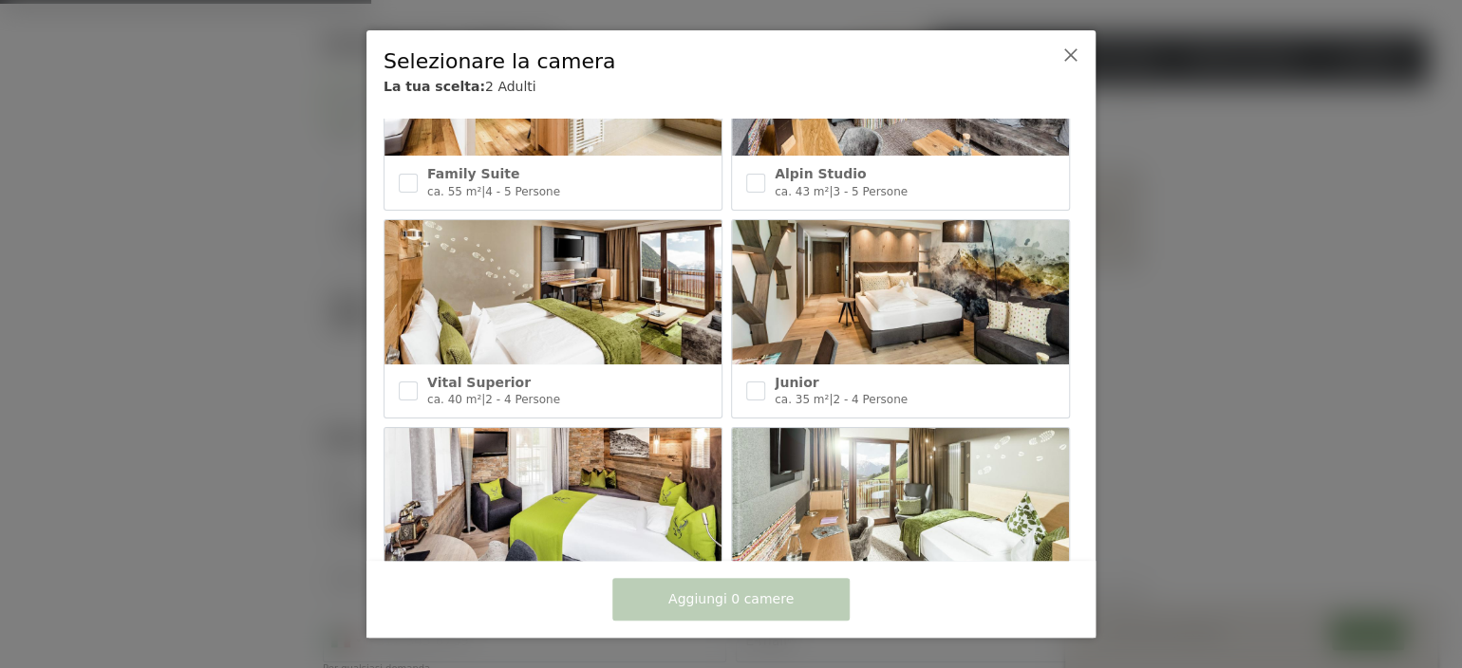
click at [868, 285] on img at bounding box center [900, 292] width 337 height 144
checkbox input "true"
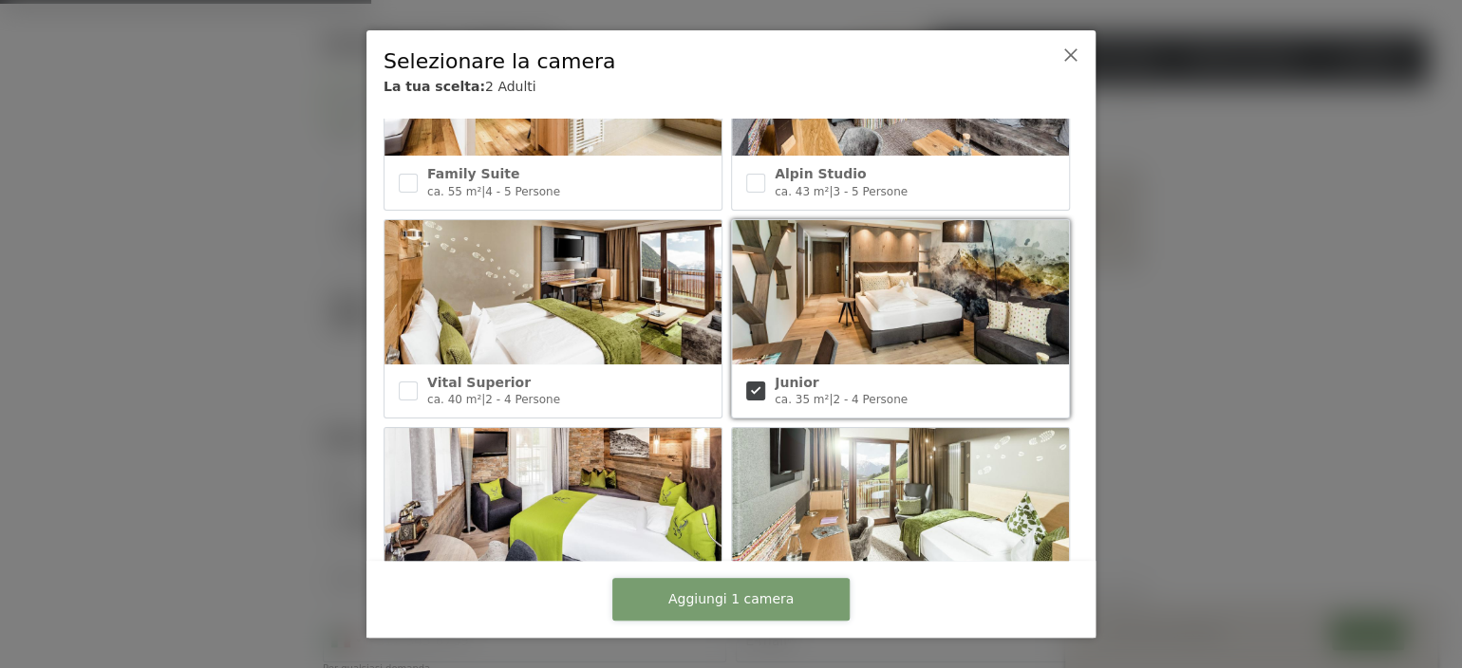
click at [724, 597] on span "Aggiungi 1 camera" at bounding box center [730, 599] width 125 height 19
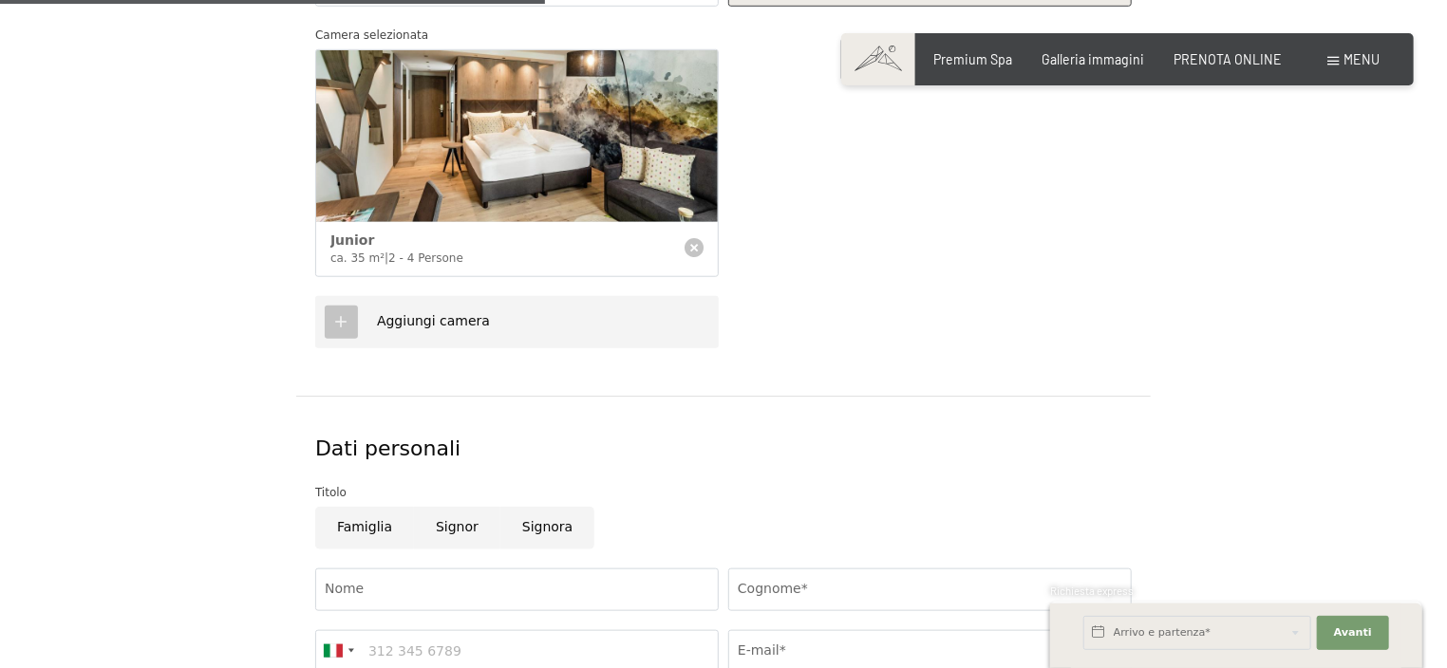
scroll to position [854, 0]
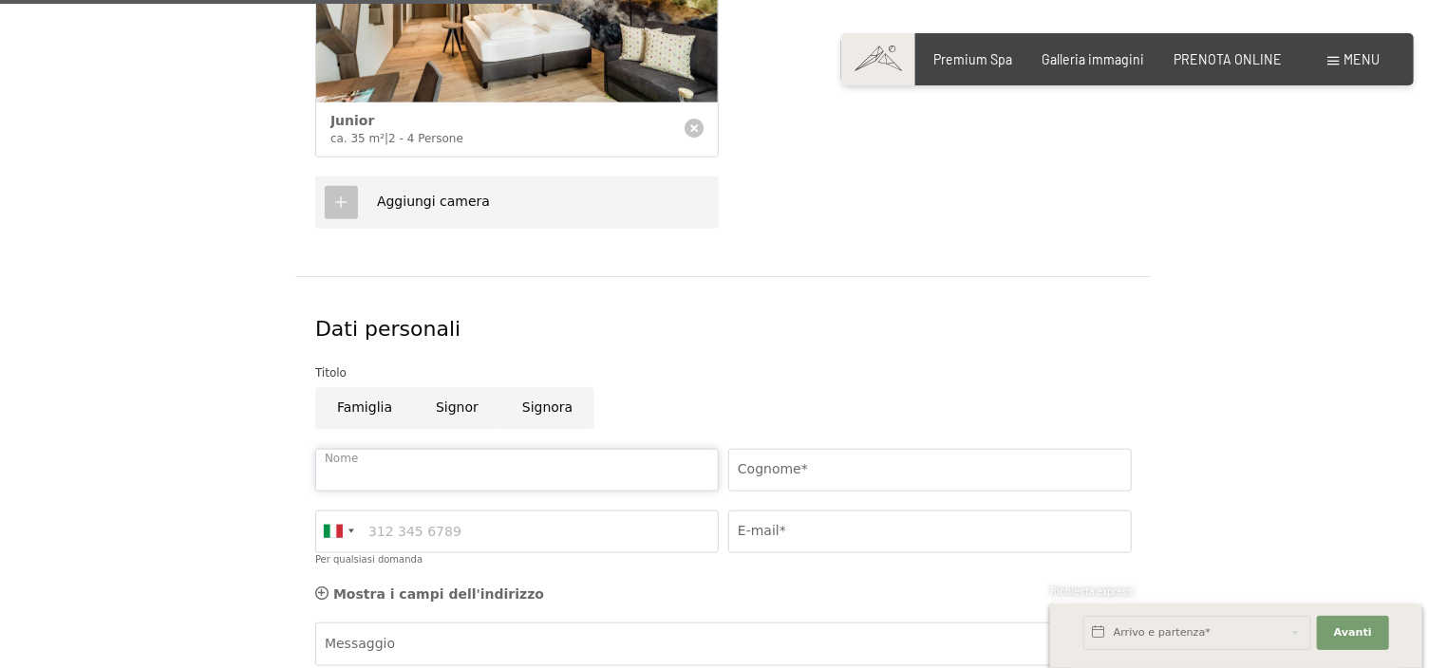
click at [470, 460] on input "Nome" at bounding box center [516, 470] width 403 height 43
type input "stefano"
type input "sacchi"
type input "3420889865"
type input "sacchi.stefano@gmail.com"
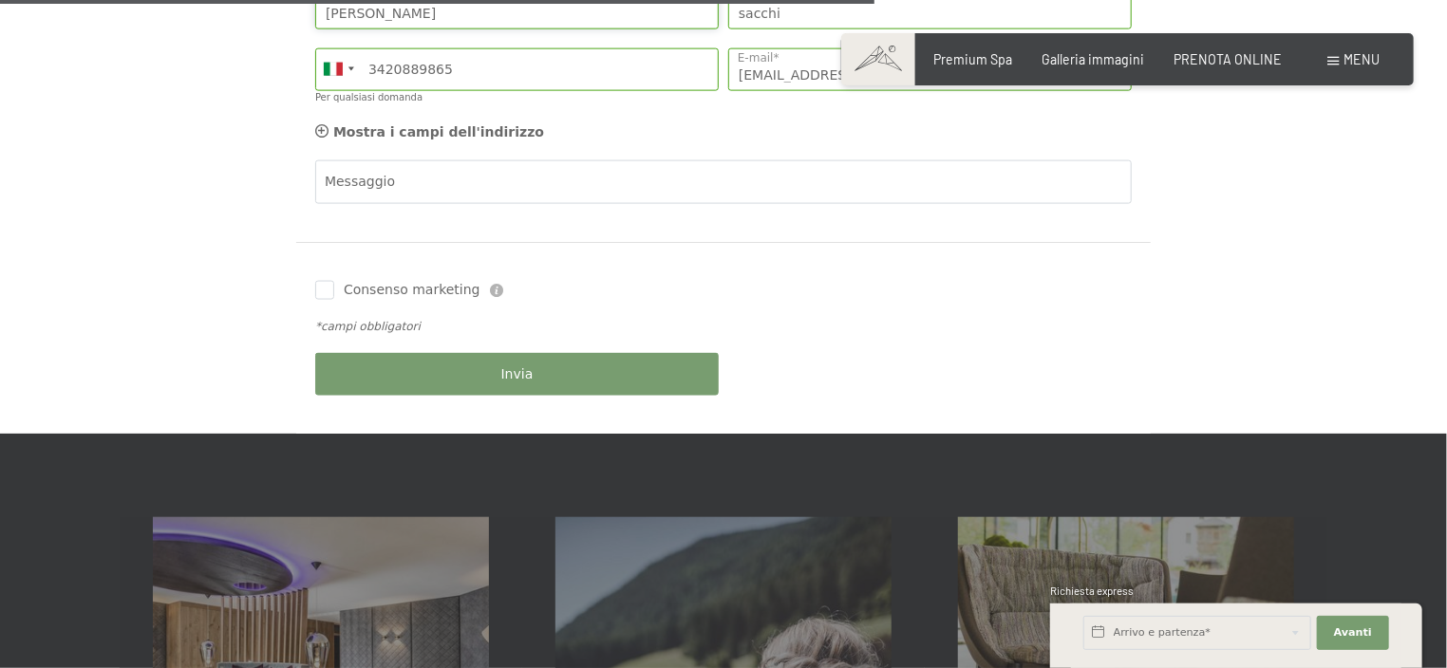
scroll to position [1329, 0]
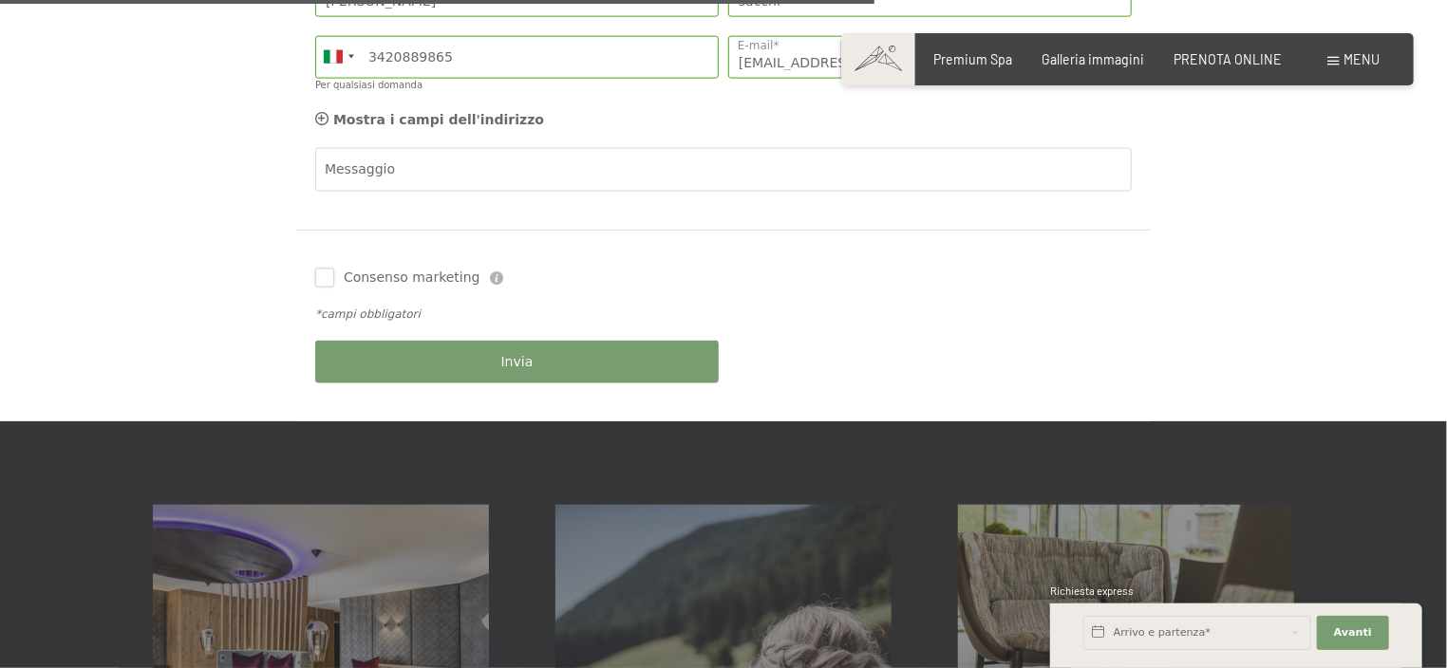
click at [332, 276] on input "Consenso marketing" at bounding box center [324, 278] width 19 height 19
checkbox input "true"
click at [521, 356] on span "Invia" at bounding box center [517, 362] width 32 height 19
